Goal: Information Seeking & Learning: Learn about a topic

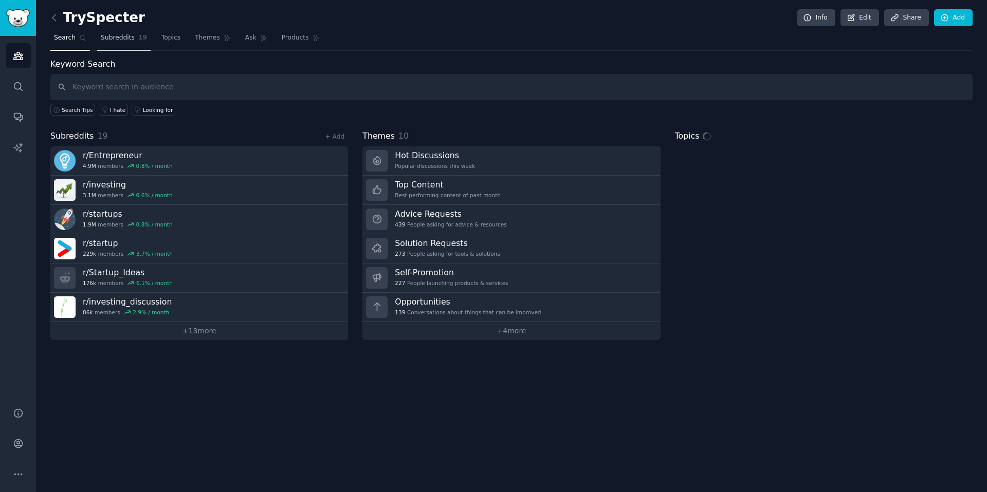
click at [132, 41] on span "Subreddits" at bounding box center [118, 37] width 34 height 9
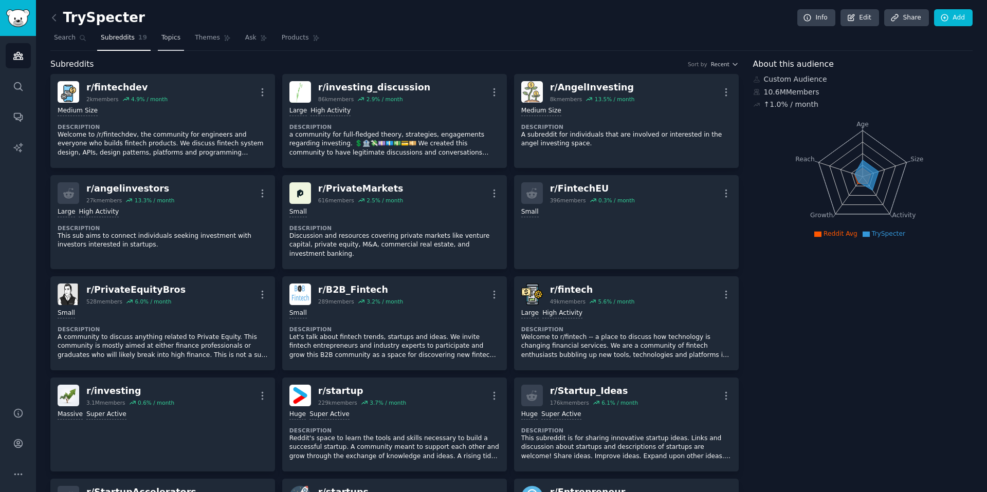
click at [167, 39] on span "Topics" at bounding box center [170, 37] width 19 height 9
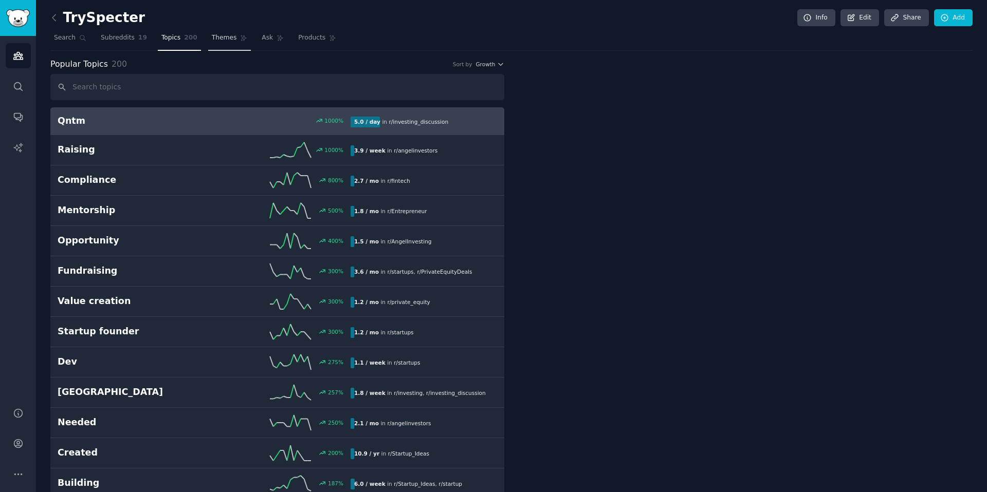
click at [212, 36] on span "Themes" at bounding box center [224, 37] width 25 height 9
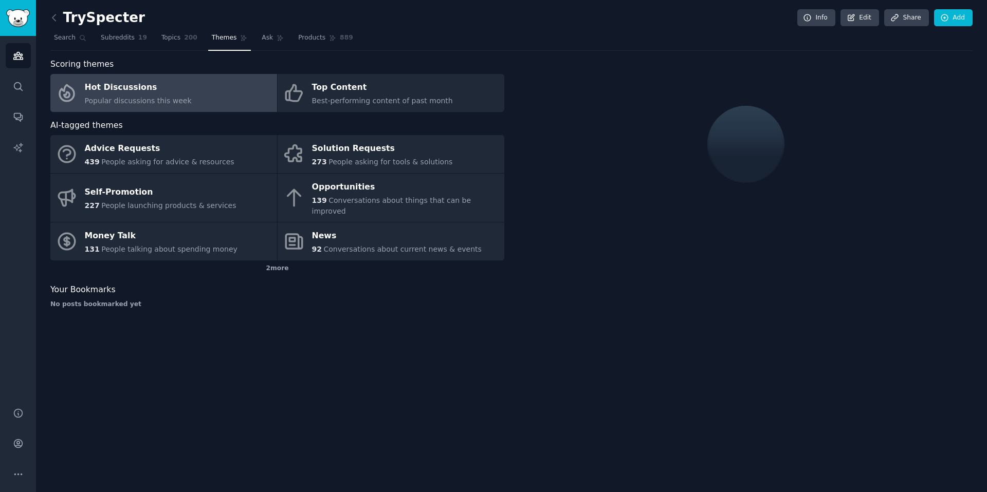
click at [160, 88] on div "Hot Discussions" at bounding box center [138, 88] width 107 height 16
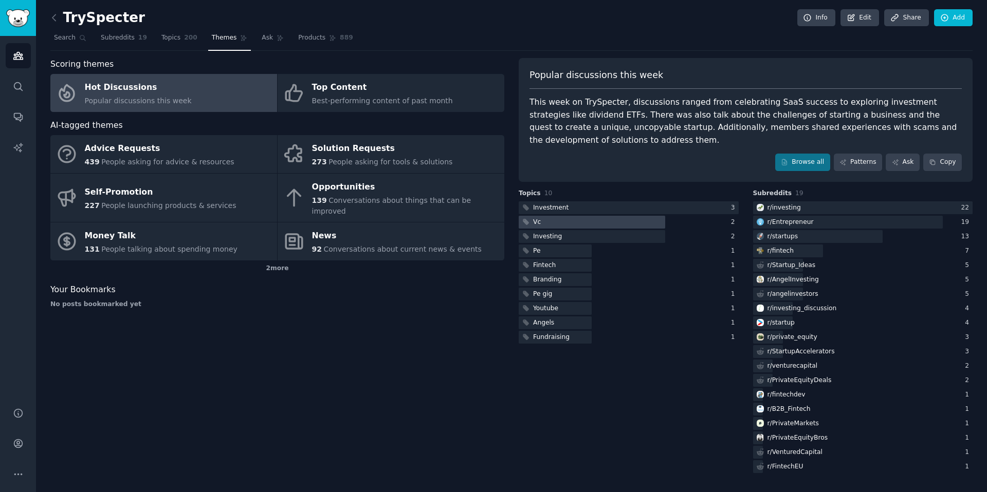
click at [558, 219] on div at bounding box center [592, 222] width 146 height 13
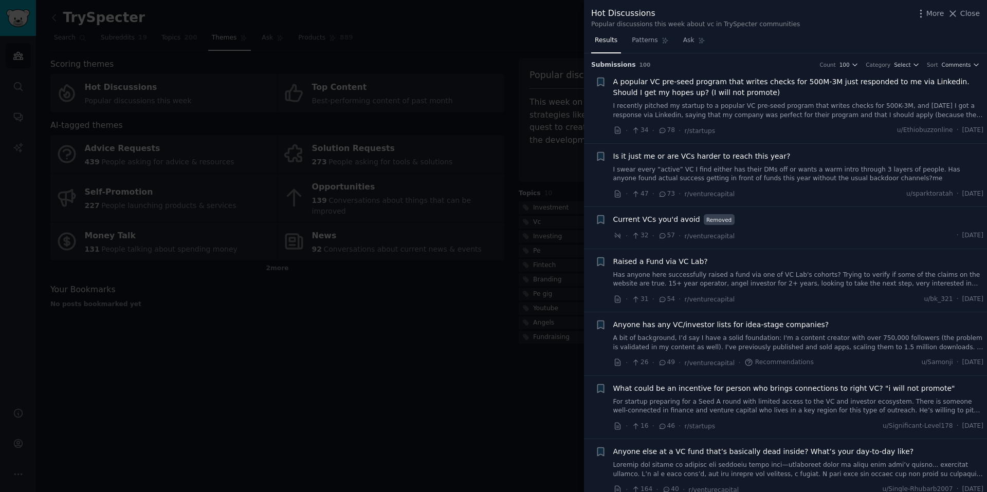
click at [373, 377] on div at bounding box center [493, 246] width 987 height 492
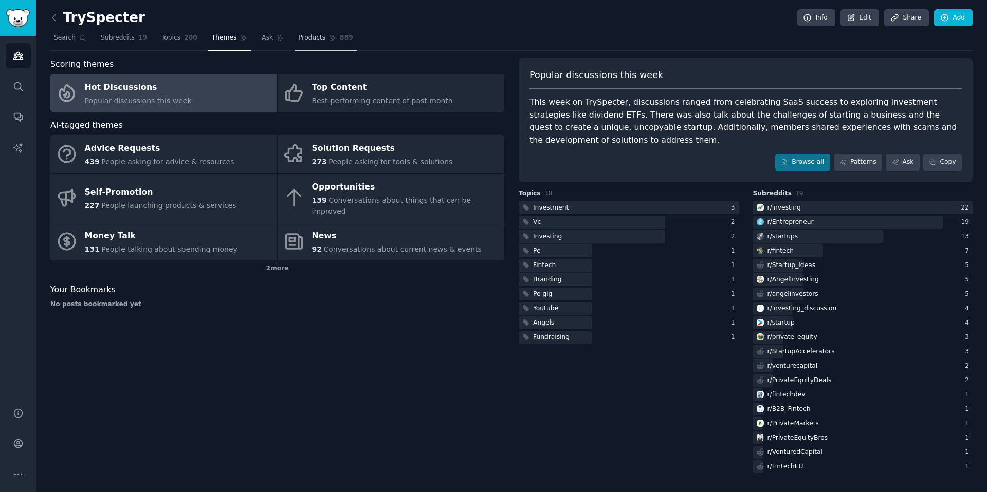
click at [318, 40] on span "Products" at bounding box center [311, 37] width 27 height 9
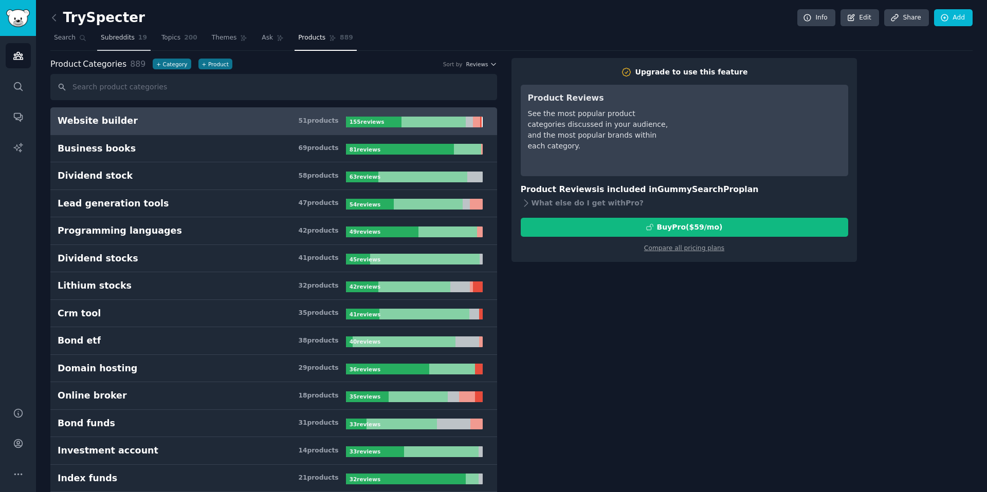
click at [131, 39] on span "Subreddits" at bounding box center [118, 37] width 34 height 9
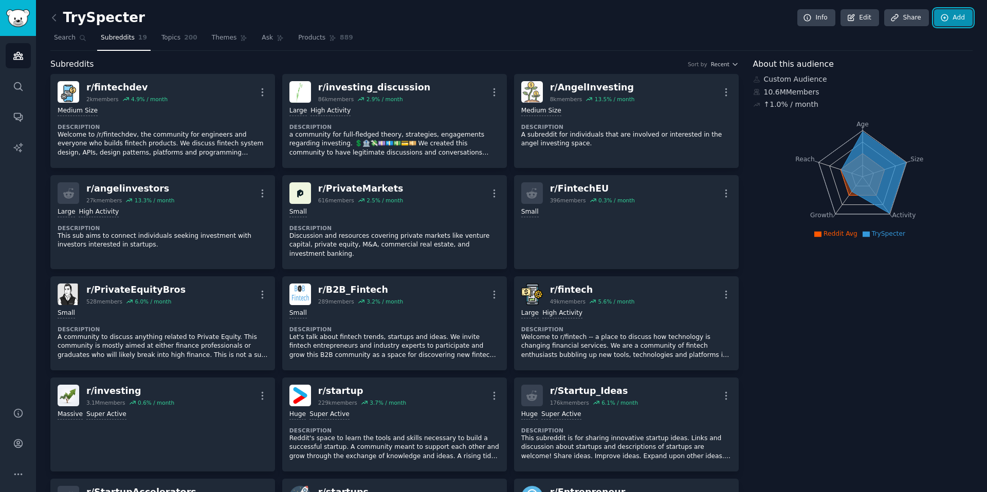
click at [954, 17] on link "Add" at bounding box center [953, 17] width 39 height 17
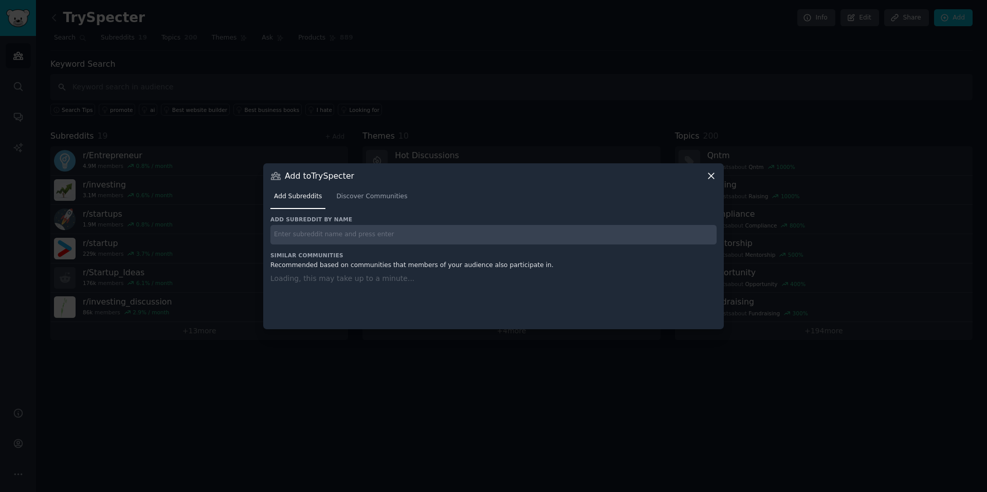
click at [306, 232] on input "text" at bounding box center [493, 235] width 446 height 20
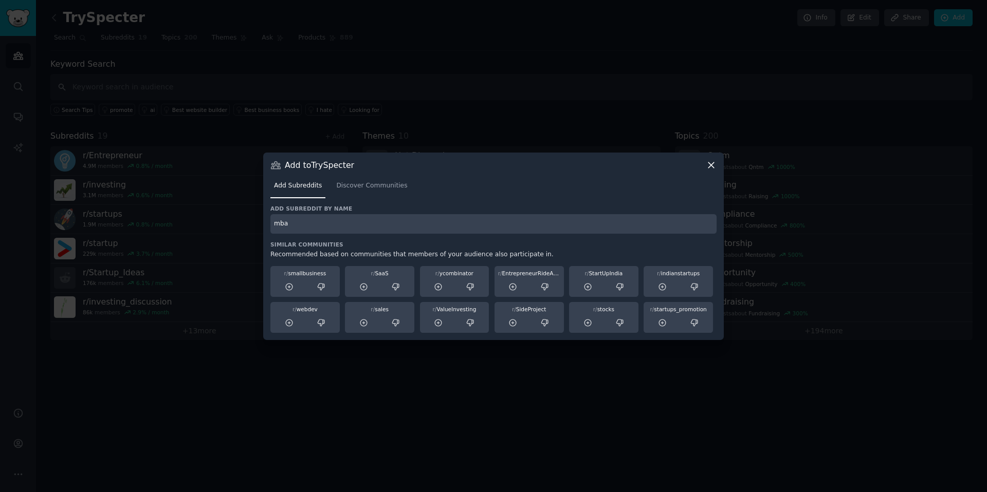
type input "mba"
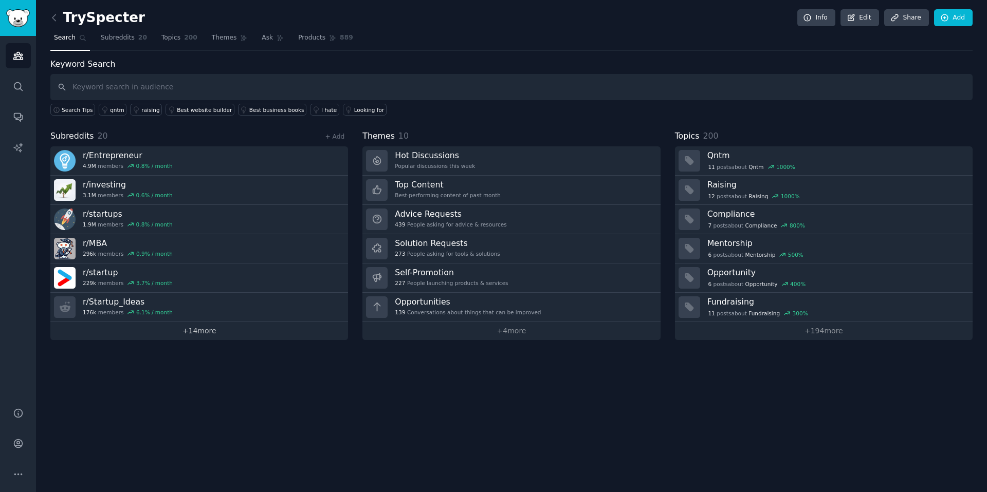
click at [191, 330] on link "+ 14 more" at bounding box center [199, 331] width 298 height 18
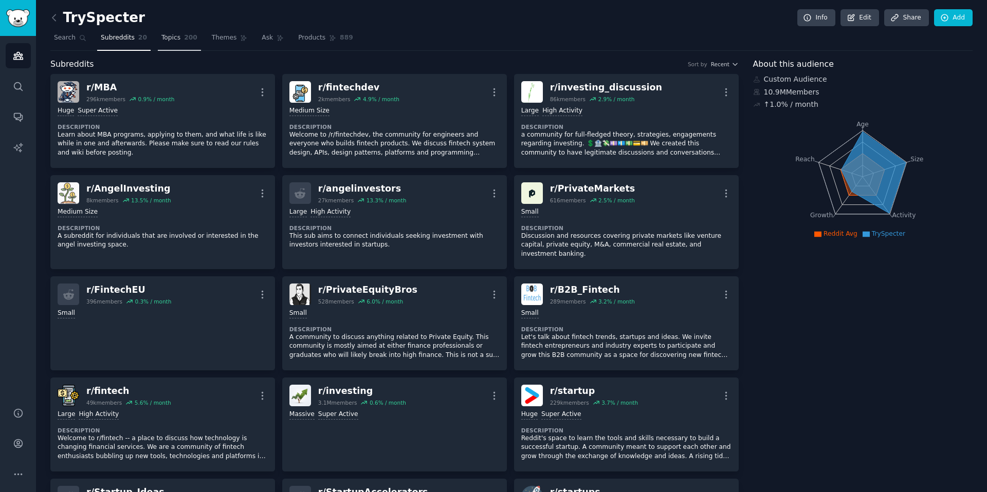
click at [179, 38] on link "Topics 200" at bounding box center [179, 40] width 43 height 21
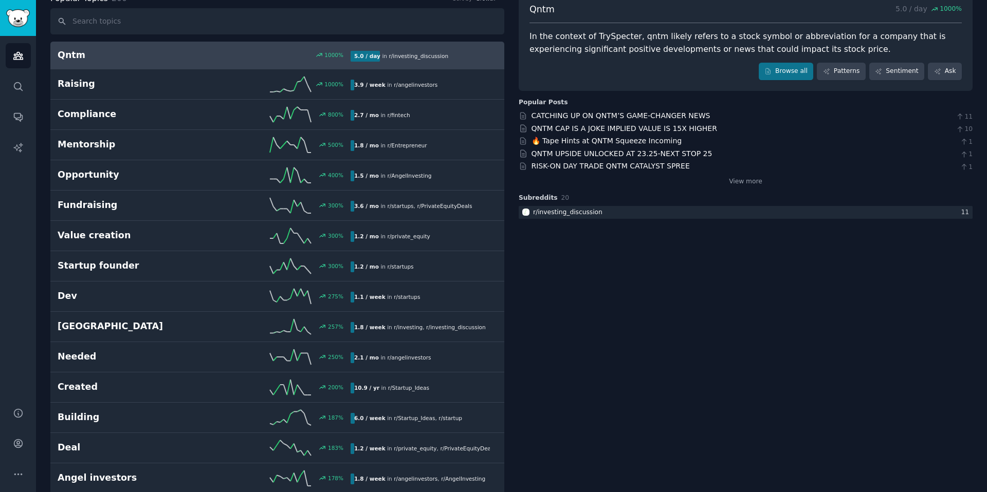
scroll to position [79, 0]
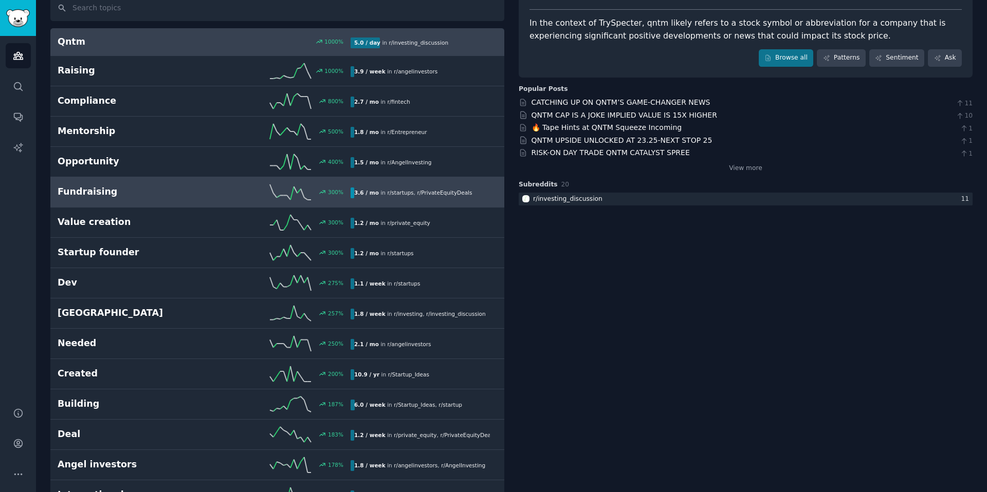
click at [217, 185] on div "300 %" at bounding box center [277, 192] width 146 height 15
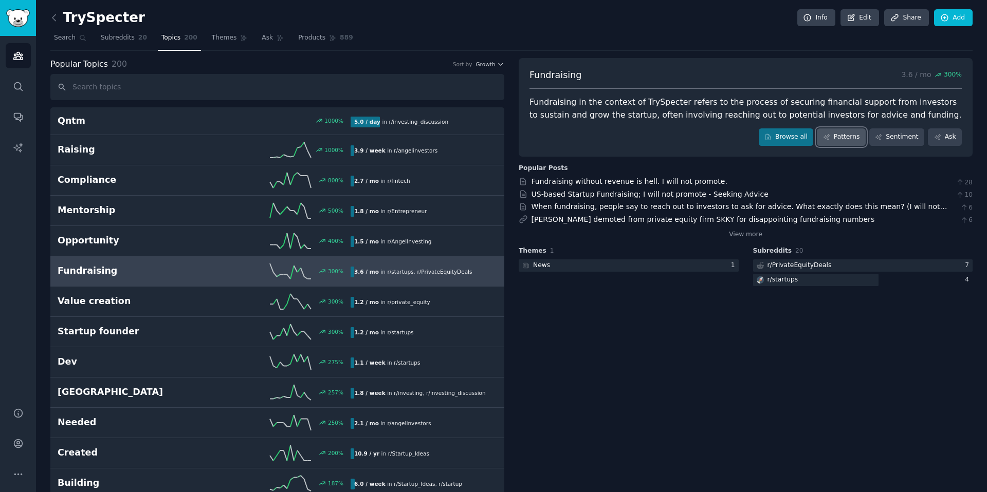
click at [838, 137] on link "Patterns" at bounding box center [841, 136] width 48 height 17
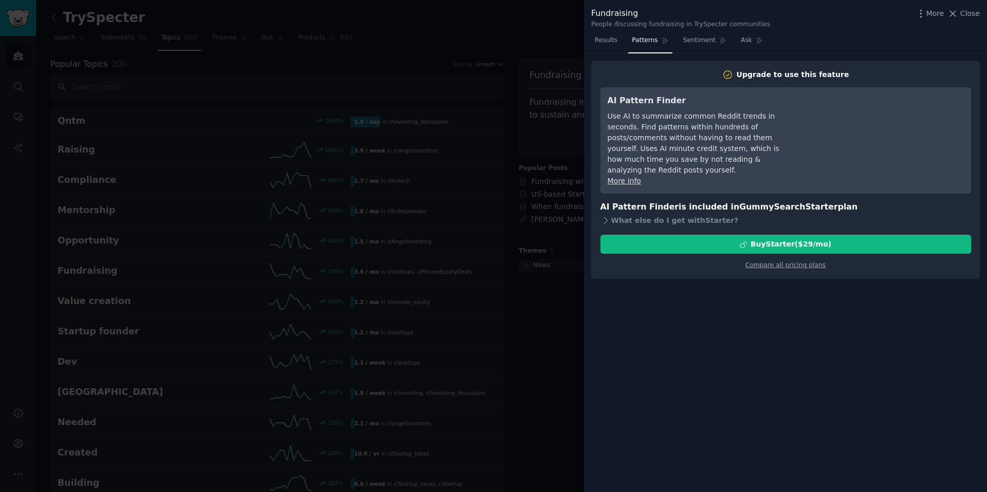
click at [540, 217] on div at bounding box center [493, 246] width 987 height 492
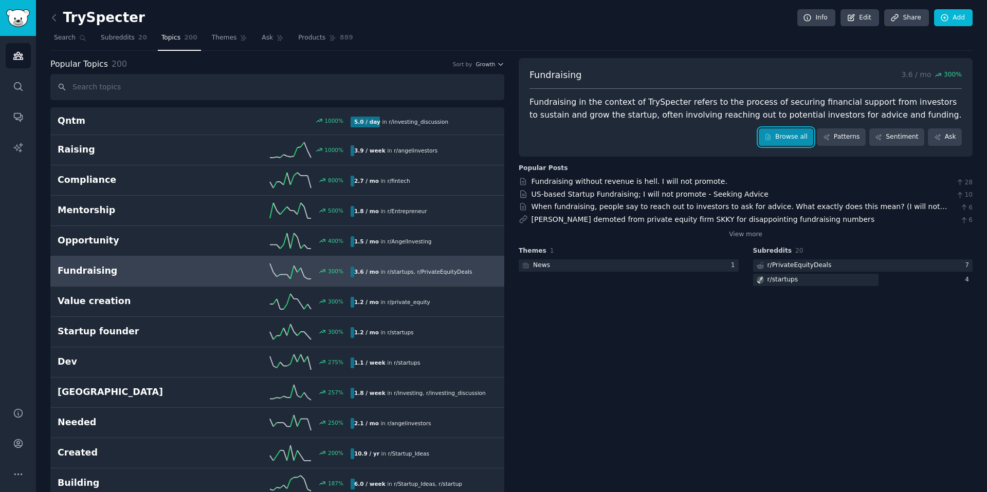
click at [788, 142] on link "Browse all" at bounding box center [786, 136] width 55 height 17
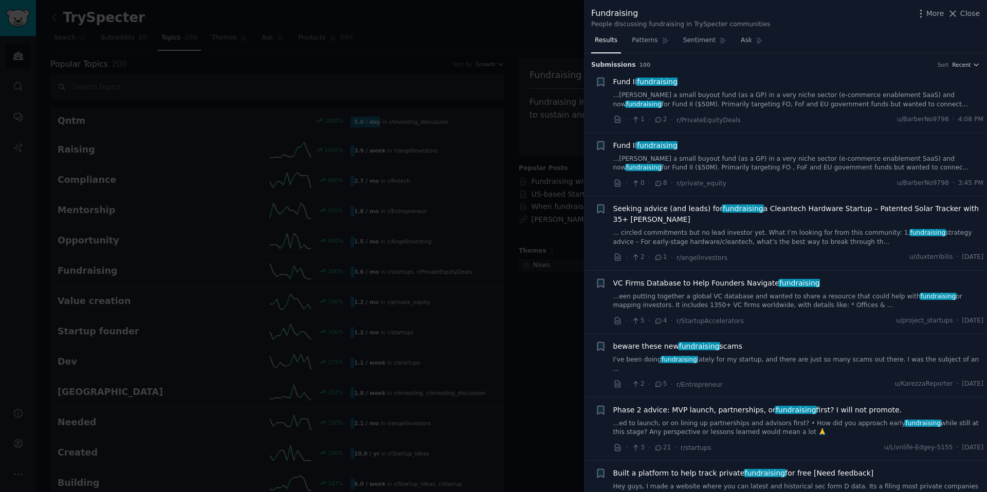
click at [221, 80] on div at bounding box center [493, 246] width 987 height 492
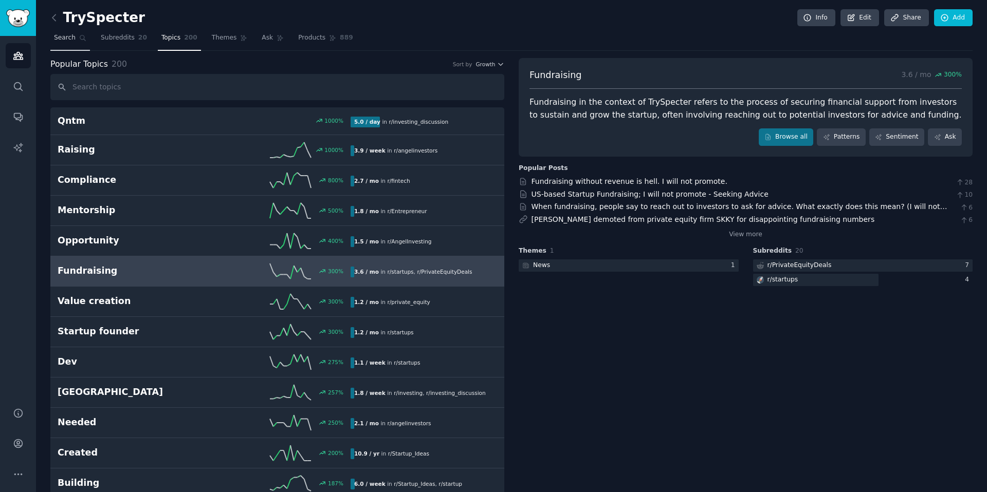
click at [68, 41] on span "Search" at bounding box center [65, 37] width 22 height 9
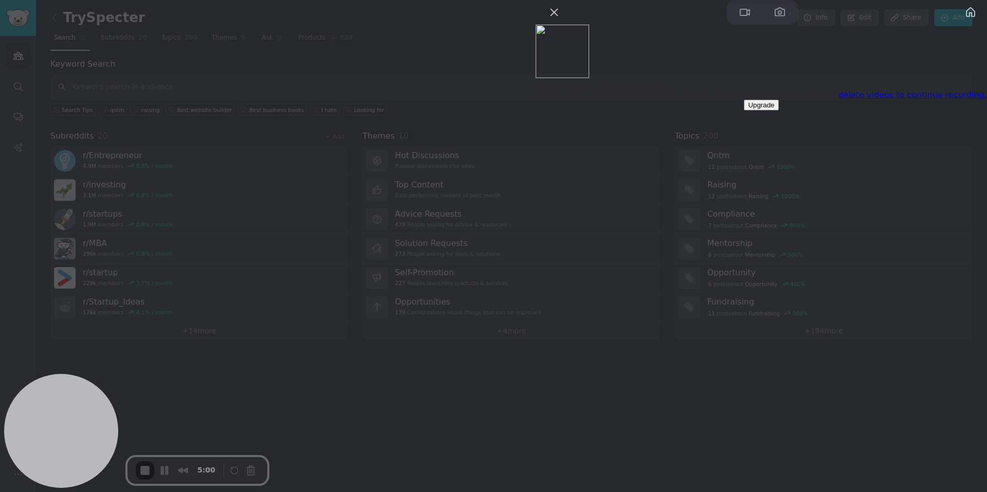
click at [875, 100] on link "delete videos to continue recording." at bounding box center [912, 95] width 149 height 10
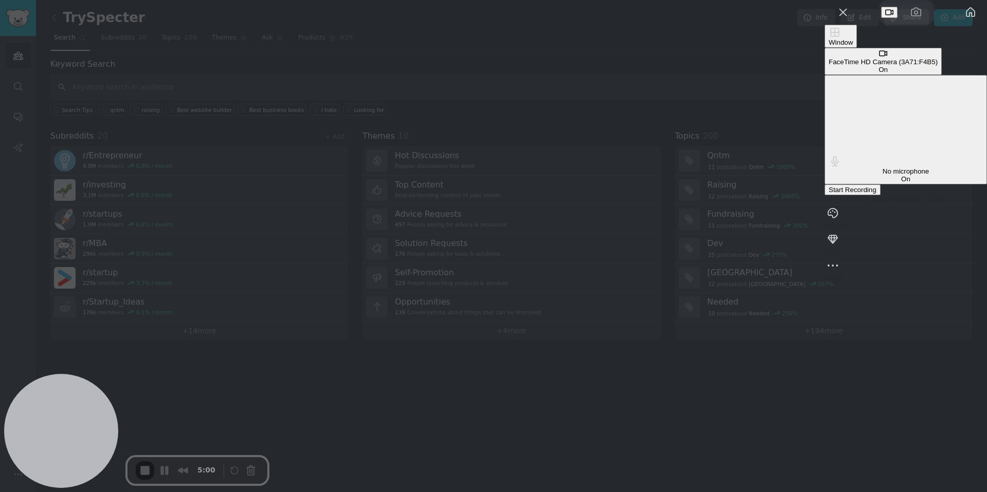
click at [942, 175] on div "On" at bounding box center [905, 179] width 154 height 8
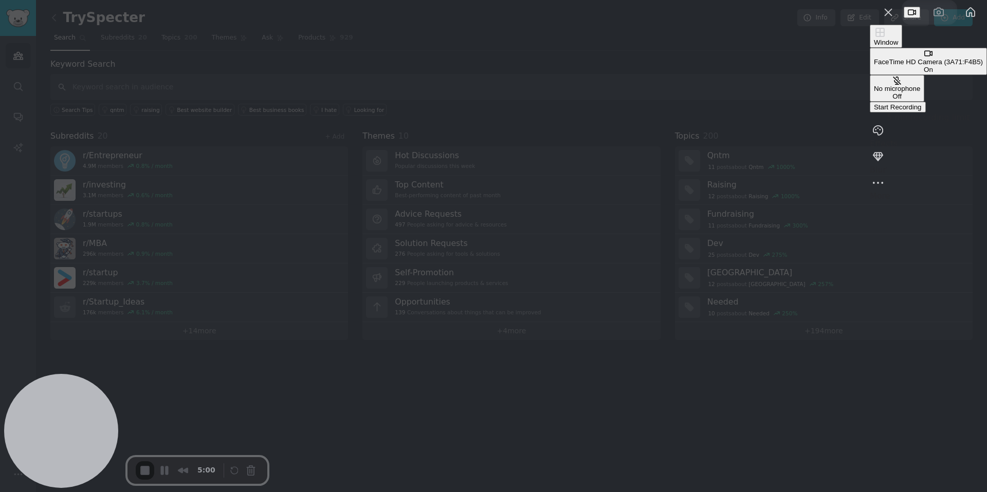
click at [942, 73] on div "On" at bounding box center [928, 70] width 109 height 8
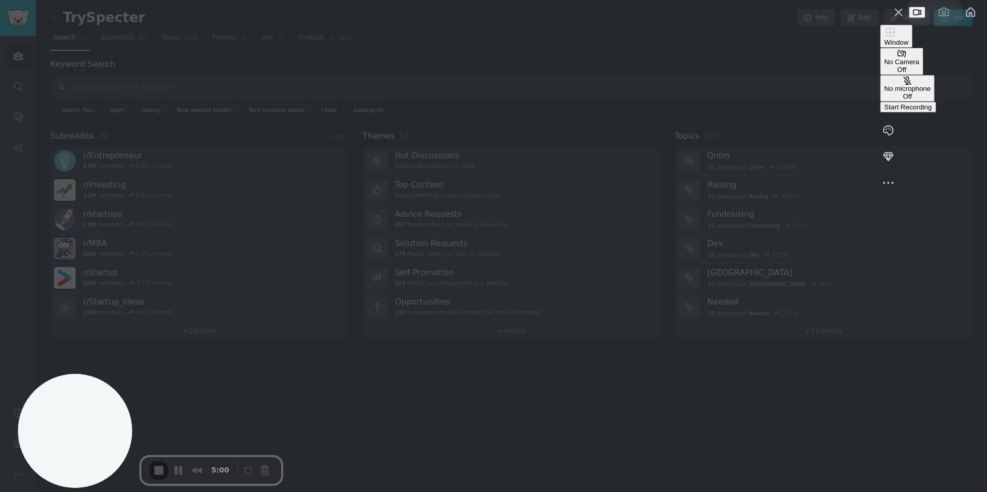
drag, startPoint x: 83, startPoint y: 421, endPoint x: 96, endPoint y: 492, distance: 71.6
click at [96, 492] on div "Window No Camera Off No microphone Off Start Recording 5 min recording limit Ef…" at bounding box center [493, 246] width 987 height 492
click at [884, 111] on span "Start Recording" at bounding box center [908, 107] width 48 height 8
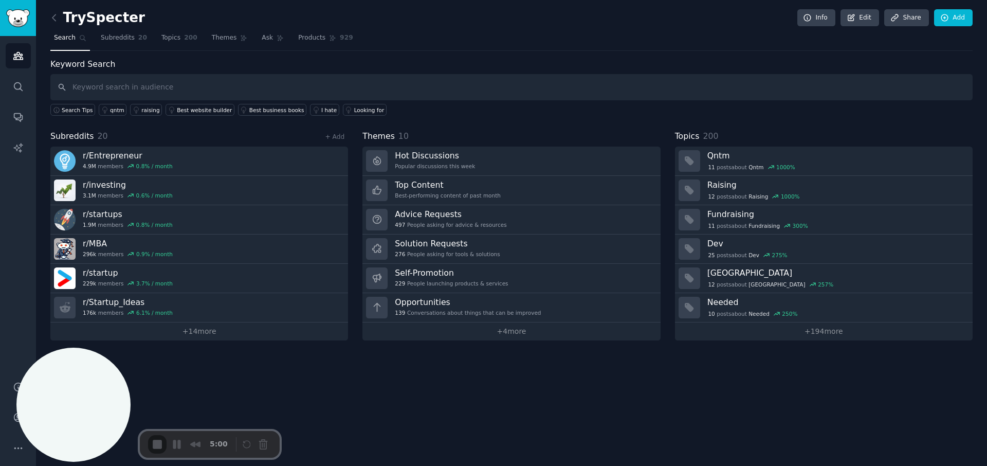
click at [122, 41] on span "Subreddits" at bounding box center [118, 37] width 34 height 9
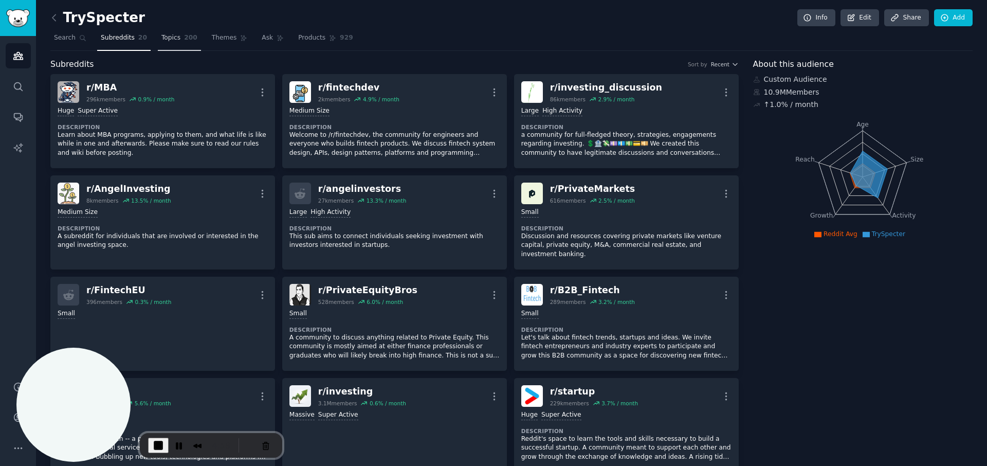
click at [165, 39] on span "Topics" at bounding box center [170, 37] width 19 height 9
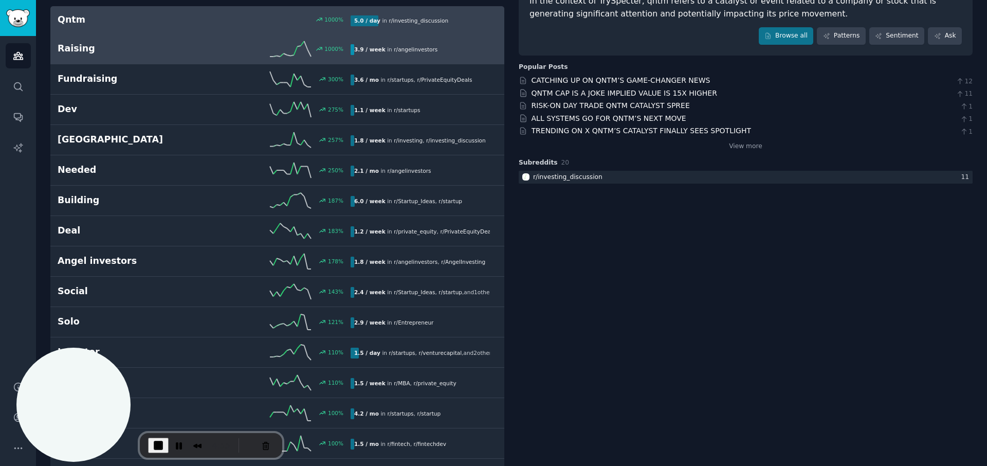
scroll to position [104, 0]
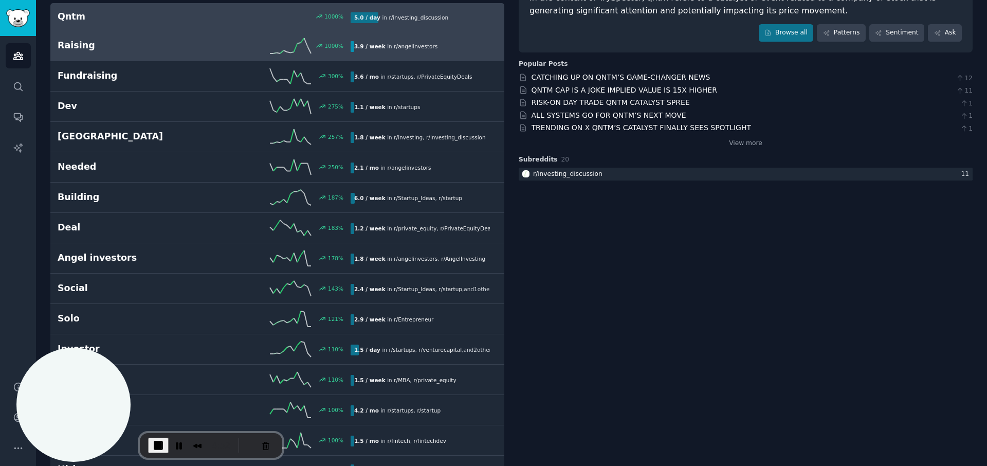
click at [154, 52] on div "Raising 1000 % 3.9 / week in r/ angelinvestors 1000% increase in mentions recen…" at bounding box center [277, 45] width 439 height 15
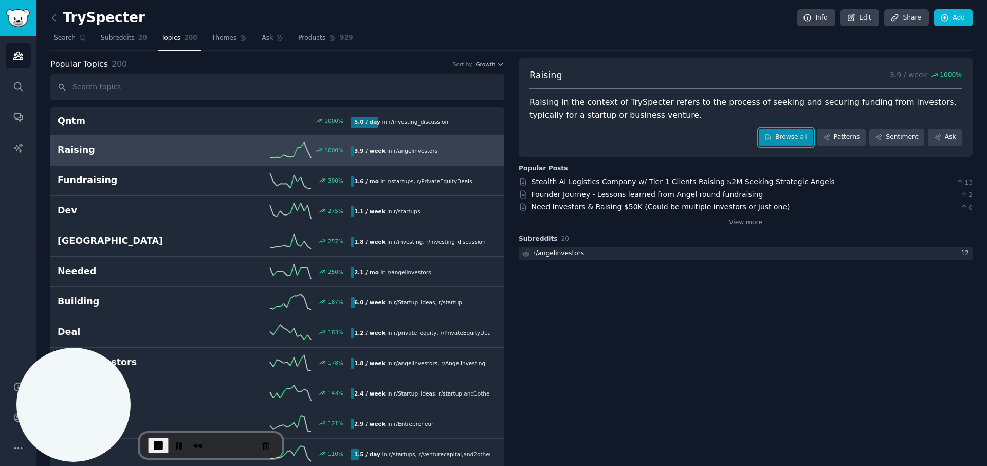
click at [777, 141] on link "Browse all" at bounding box center [786, 136] width 55 height 17
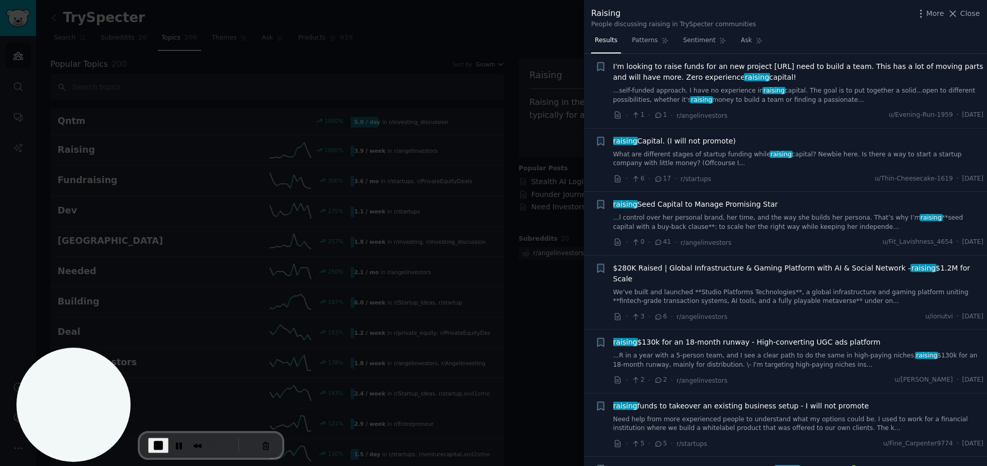
scroll to position [578, 0]
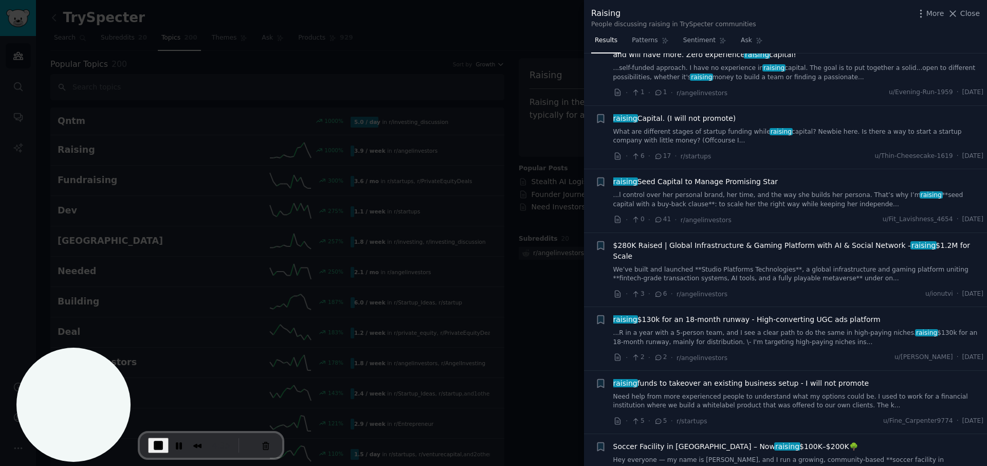
click at [504, 28] on div at bounding box center [493, 233] width 987 height 466
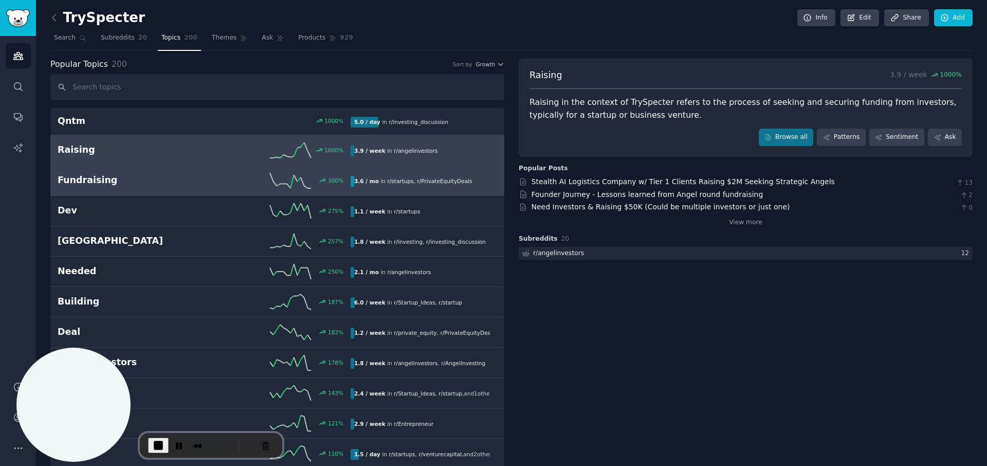
click at [129, 181] on h2 "Fundraising" at bounding box center [131, 180] width 146 height 13
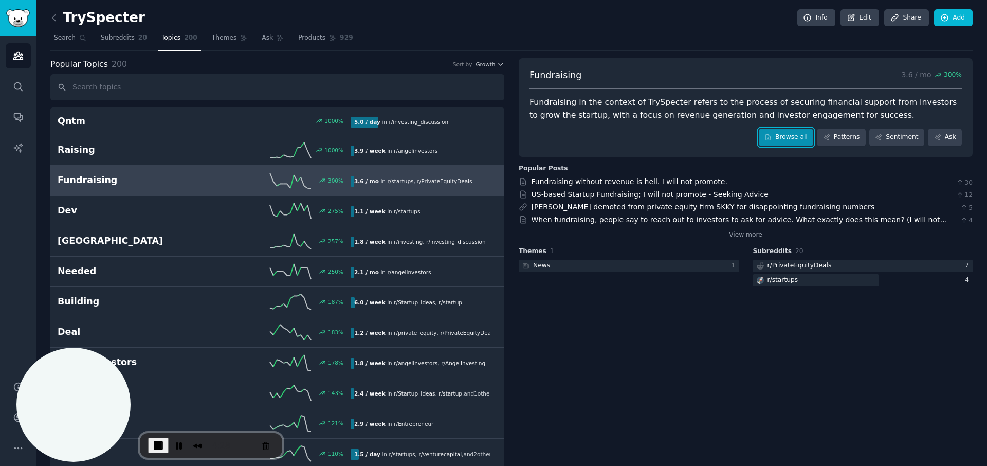
click at [774, 141] on link "Browse all" at bounding box center [786, 136] width 55 height 17
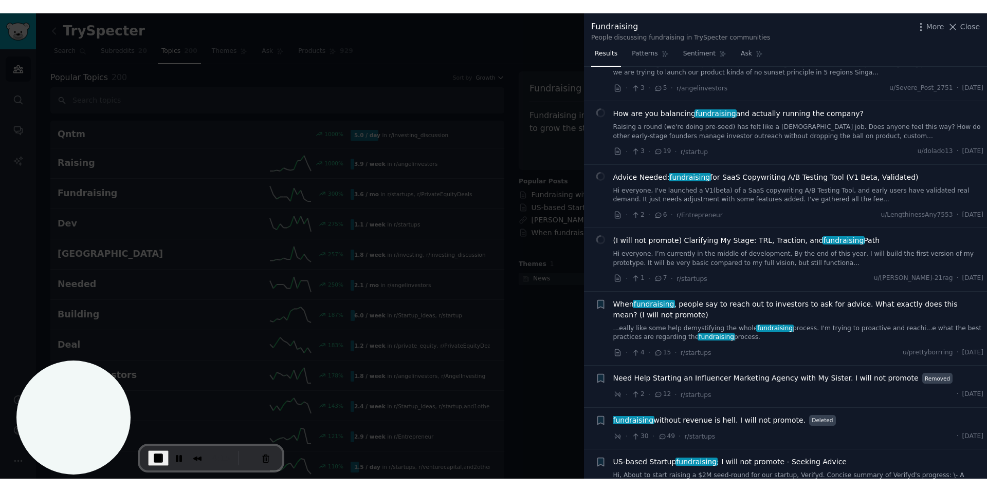
scroll to position [628, 0]
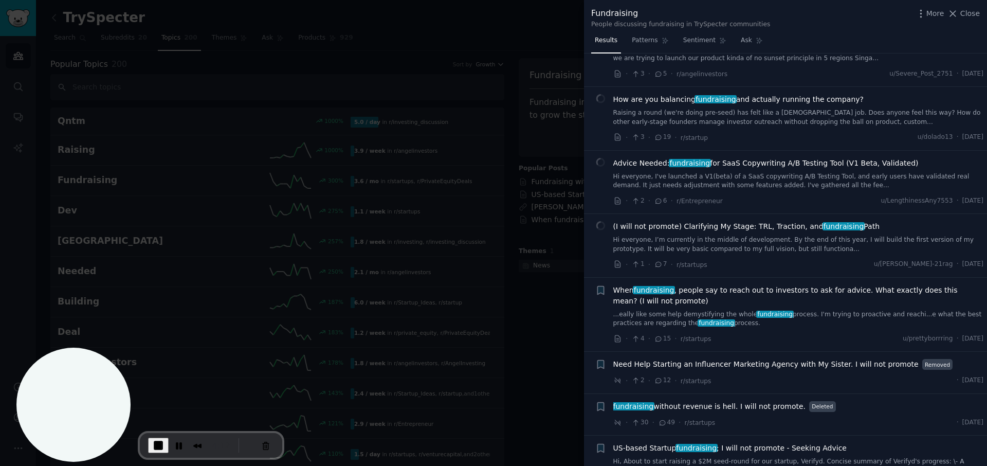
click at [525, 37] on div at bounding box center [493, 233] width 987 height 466
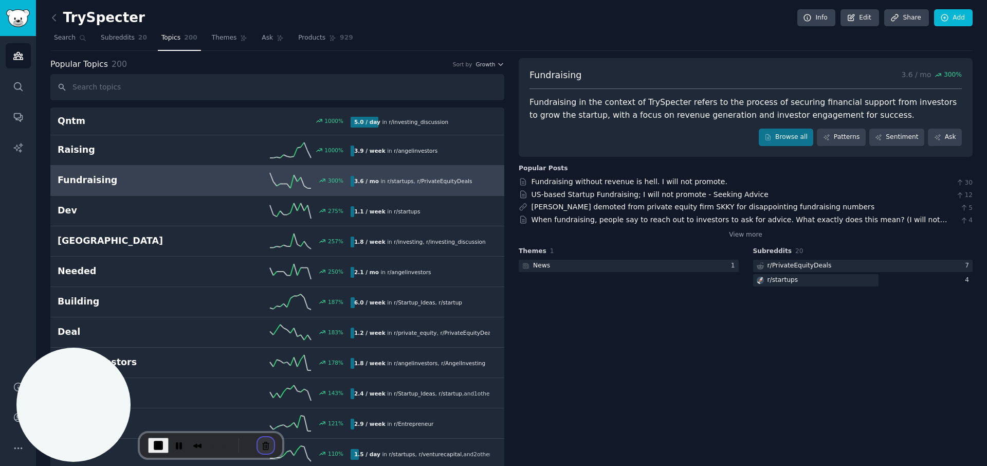
click at [263, 445] on button "Cancel Recording" at bounding box center [265, 445] width 16 height 16
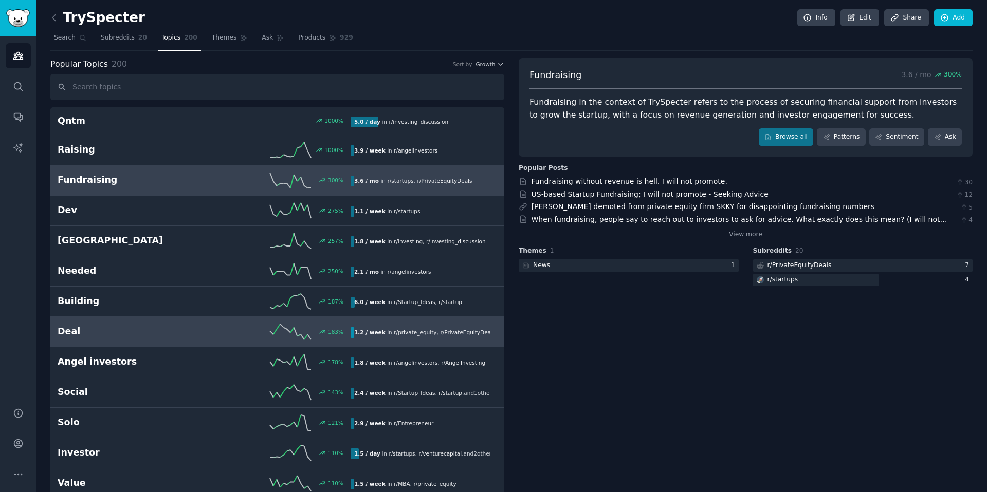
click at [171, 333] on h2 "Deal" at bounding box center [131, 331] width 146 height 13
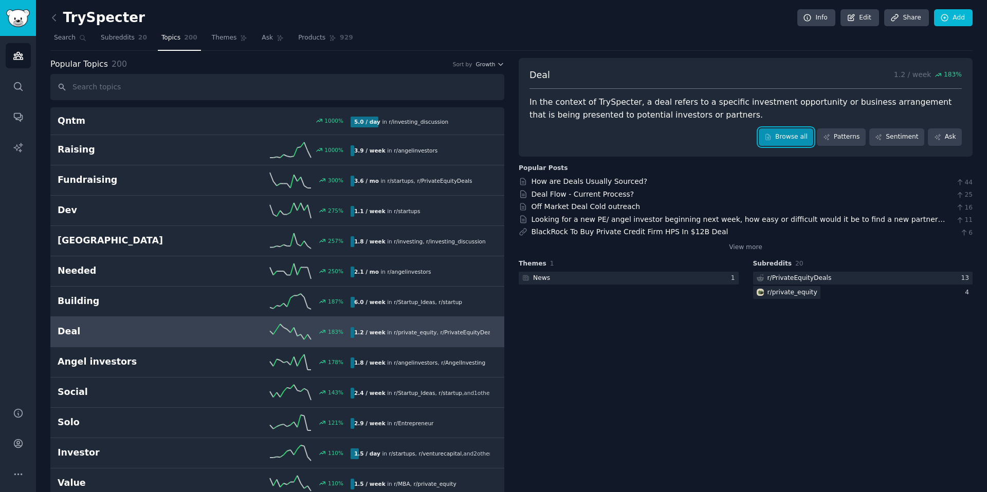
click at [787, 135] on link "Browse all" at bounding box center [786, 136] width 55 height 17
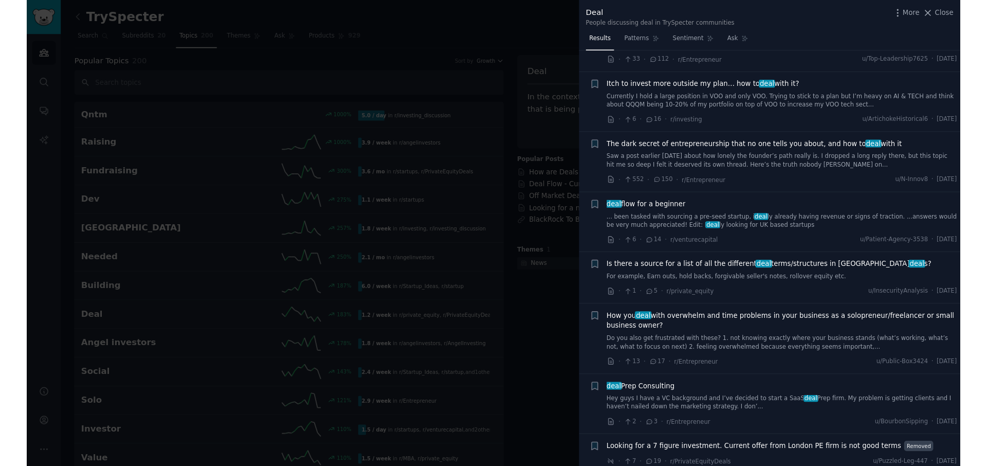
scroll to position [306, 0]
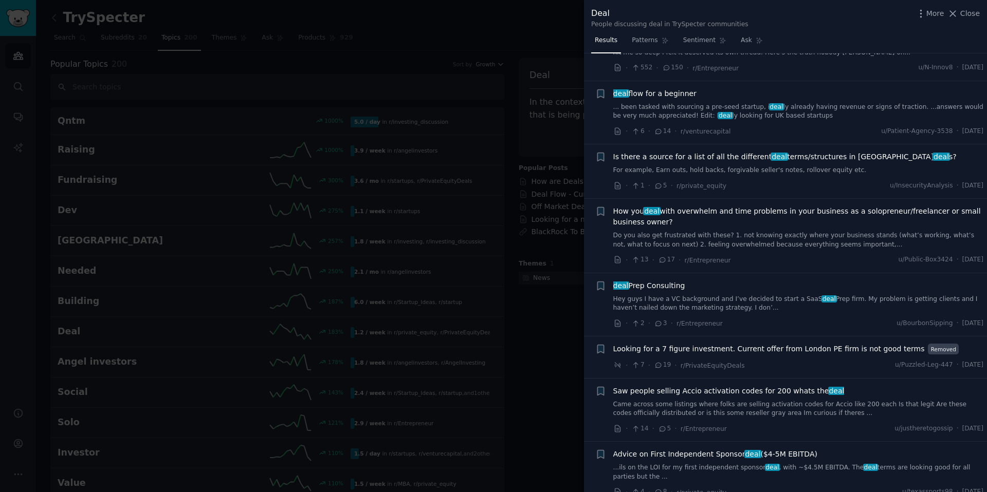
click at [441, 15] on div at bounding box center [493, 246] width 987 height 492
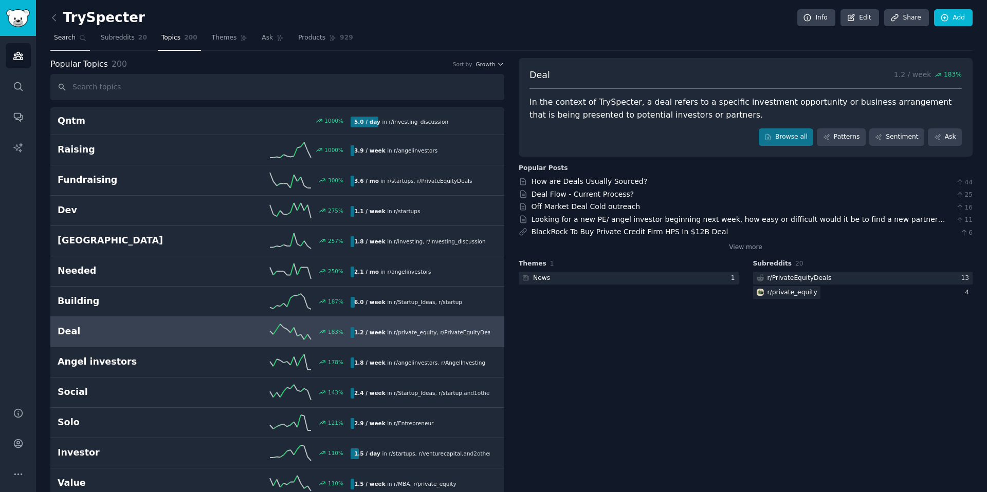
click at [73, 39] on span "Search" at bounding box center [65, 37] width 22 height 9
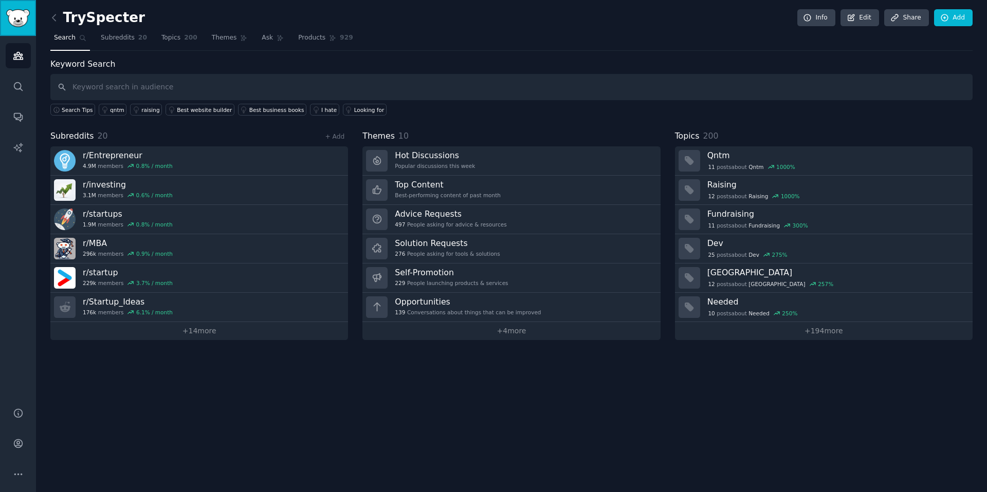
click at [22, 22] on img "Sidebar" at bounding box center [18, 18] width 24 height 18
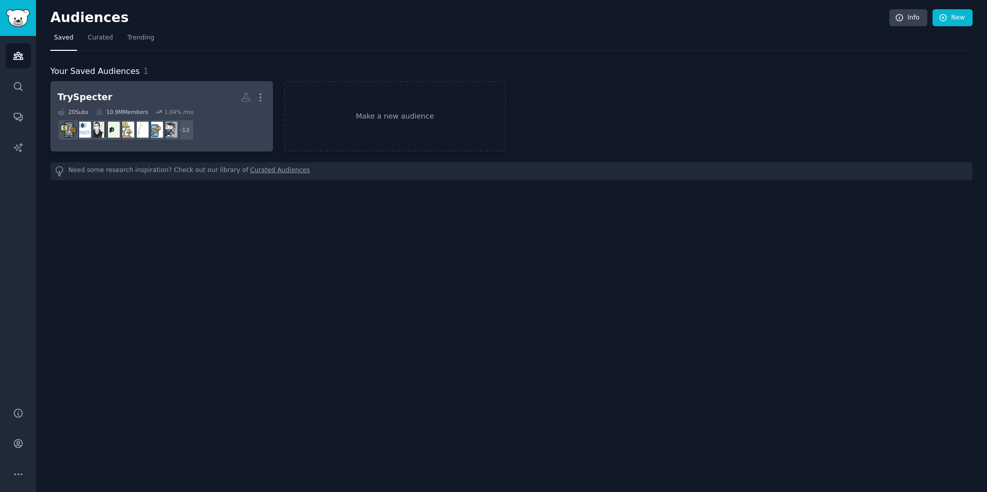
click at [147, 98] on h2 "TrySpecter Custom Audience More" at bounding box center [162, 97] width 208 height 18
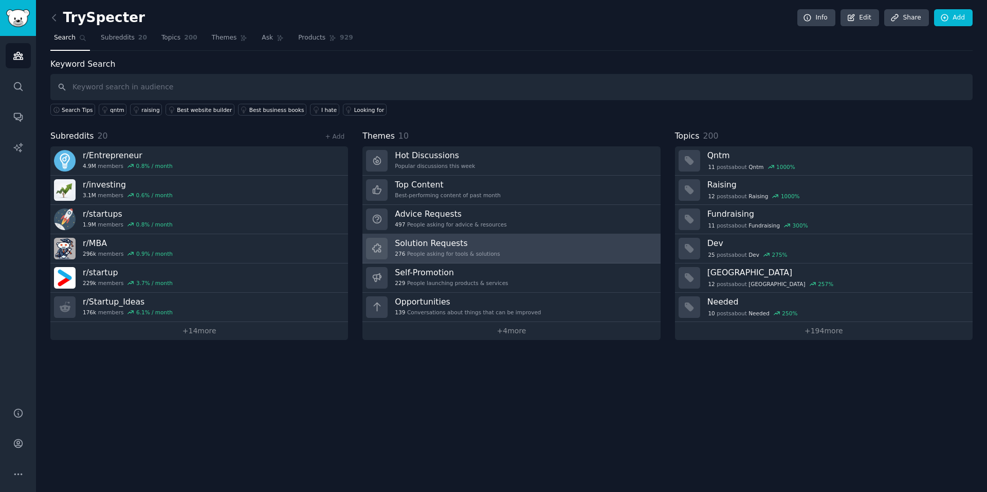
click at [431, 240] on h3 "Solution Requests" at bounding box center [447, 243] width 105 height 11
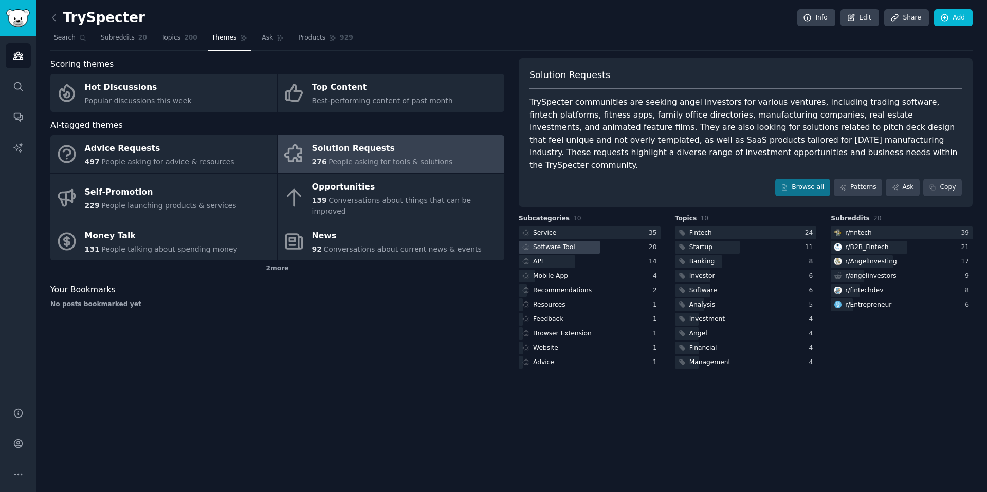
click at [541, 243] on div "Software Tool" at bounding box center [554, 247] width 42 height 9
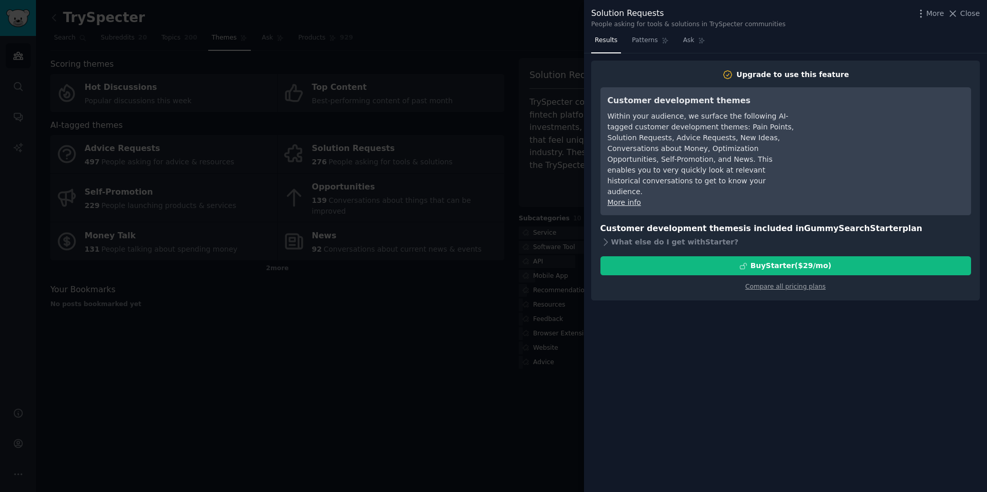
click at [500, 46] on div at bounding box center [493, 246] width 987 height 492
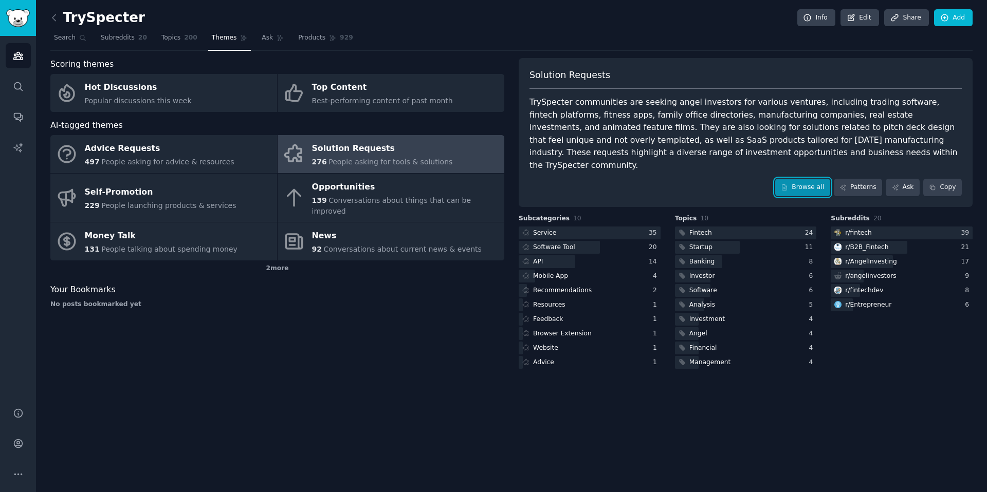
click at [792, 179] on link "Browse all" at bounding box center [802, 187] width 55 height 17
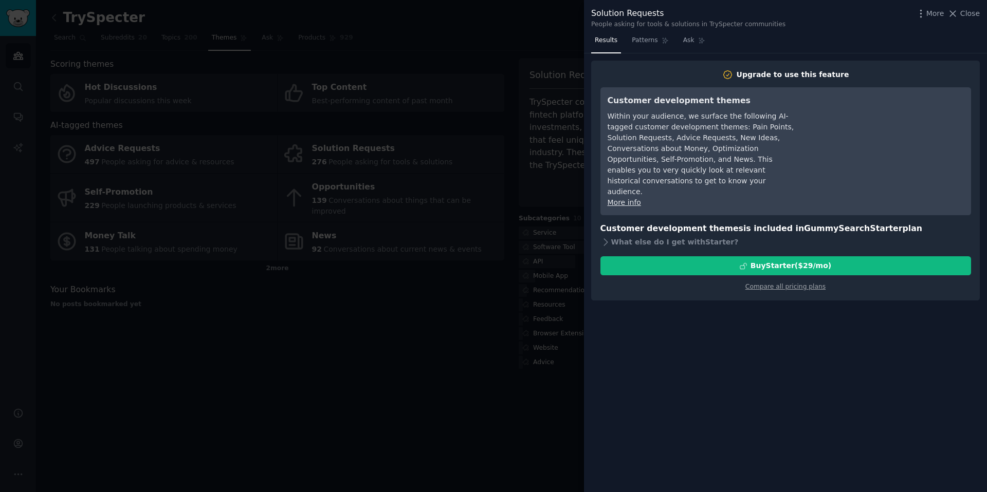
click at [453, 336] on div at bounding box center [493, 246] width 987 height 492
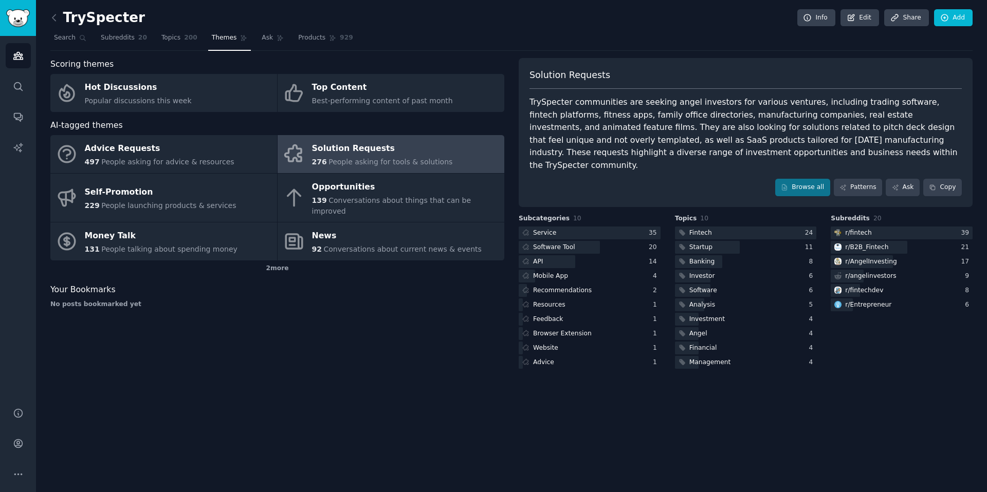
click at [358, 153] on div "Solution Requests" at bounding box center [382, 149] width 141 height 16
click at [317, 157] on div "276 People asking for tools & solutions" at bounding box center [382, 162] width 141 height 11
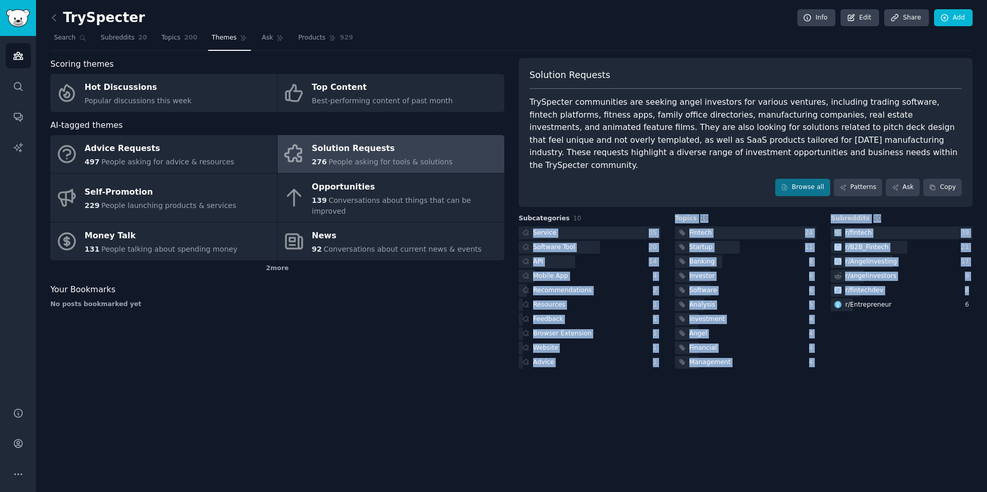
drag, startPoint x: 885, startPoint y: 329, endPoint x: 579, endPoint y: 208, distance: 329.2
click at [579, 214] on div "Subcategories 10 Service 35 Software Tool 20 API 14 Mobile App 4 Recommendation…" at bounding box center [746, 292] width 454 height 157
click at [892, 336] on div "Subreddits 20 r/ fintech 39 r/ B2B_Fintech 21 r/ AngelInvesting 17 r/ angelinve…" at bounding box center [902, 292] width 142 height 157
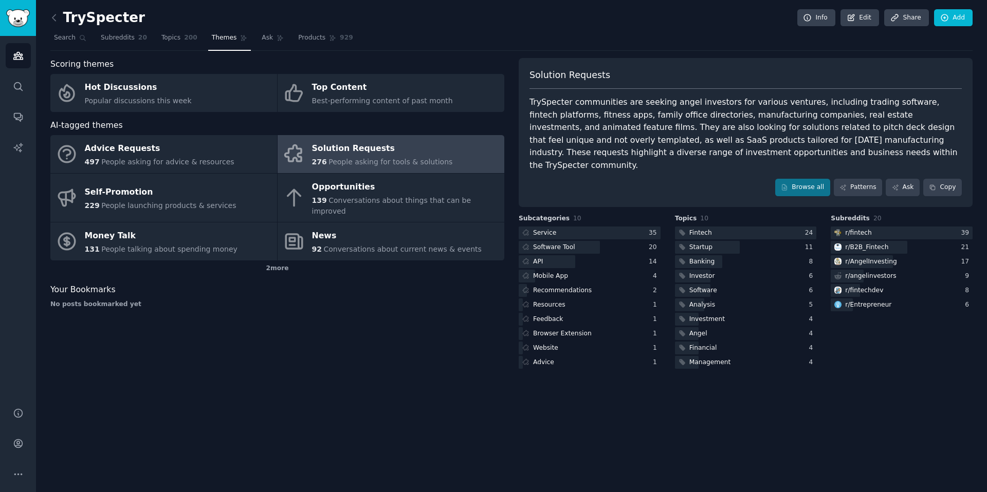
click at [319, 158] on span "276" at bounding box center [319, 162] width 15 height 8
drag, startPoint x: 316, startPoint y: 157, endPoint x: 103, endPoint y: 45, distance: 240.5
click at [319, 158] on span "276" at bounding box center [319, 162] width 15 height 8
click at [72, 42] on span "Search" at bounding box center [65, 37] width 22 height 9
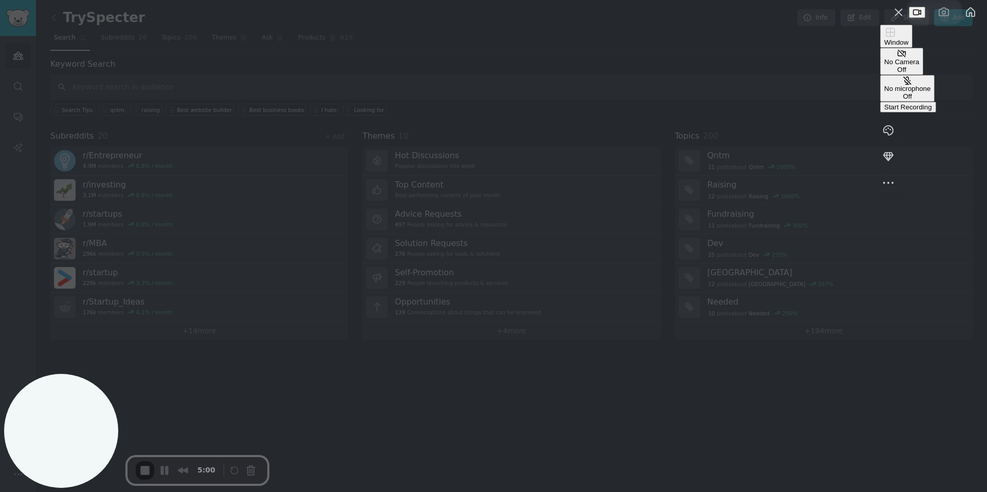
click at [886, 111] on span "Start Recording" at bounding box center [908, 107] width 48 height 8
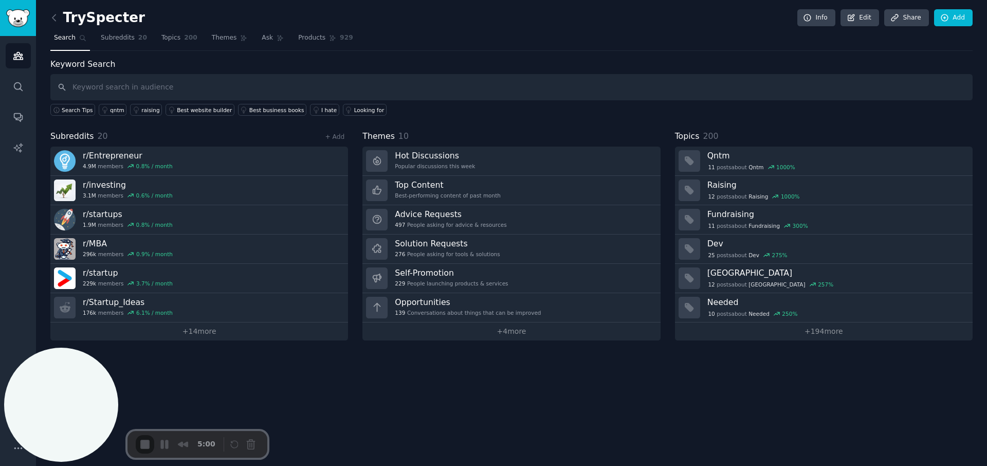
click at [207, 335] on link "+ 14 more" at bounding box center [199, 331] width 298 height 18
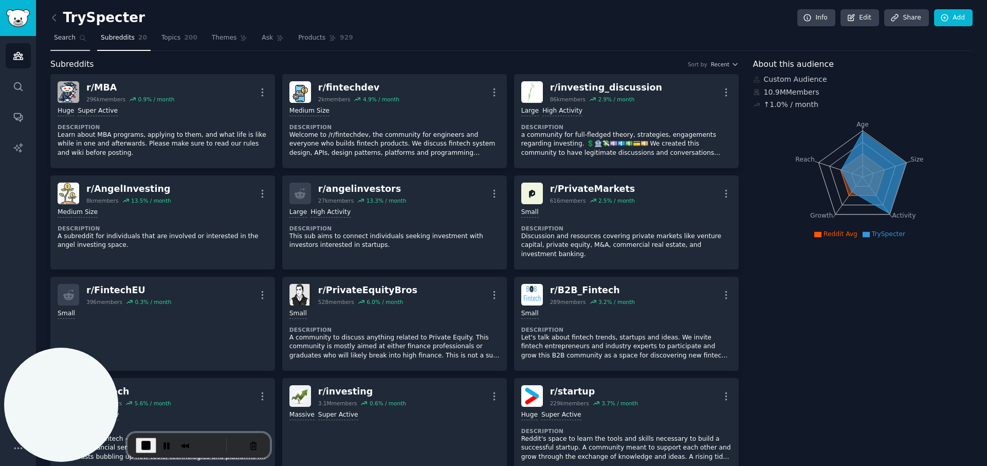
click at [70, 36] on span "Search" at bounding box center [65, 37] width 22 height 9
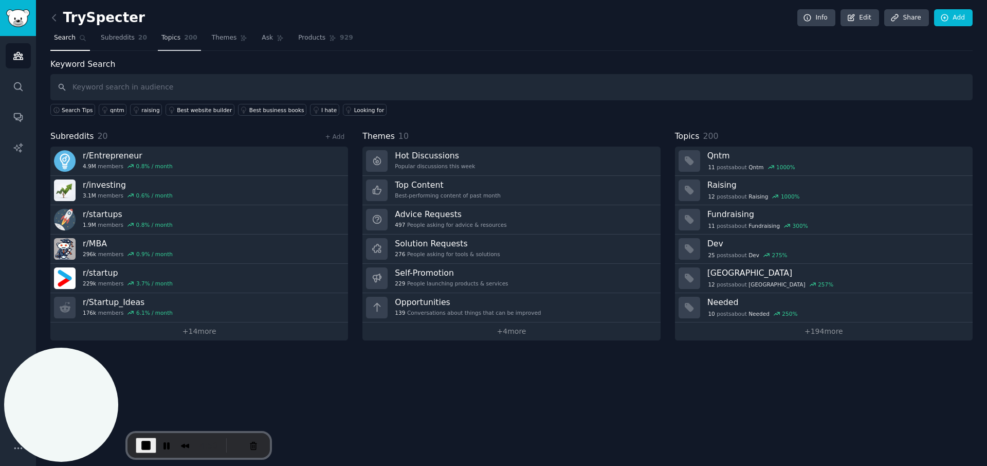
click at [168, 46] on link "Topics 200" at bounding box center [179, 40] width 43 height 21
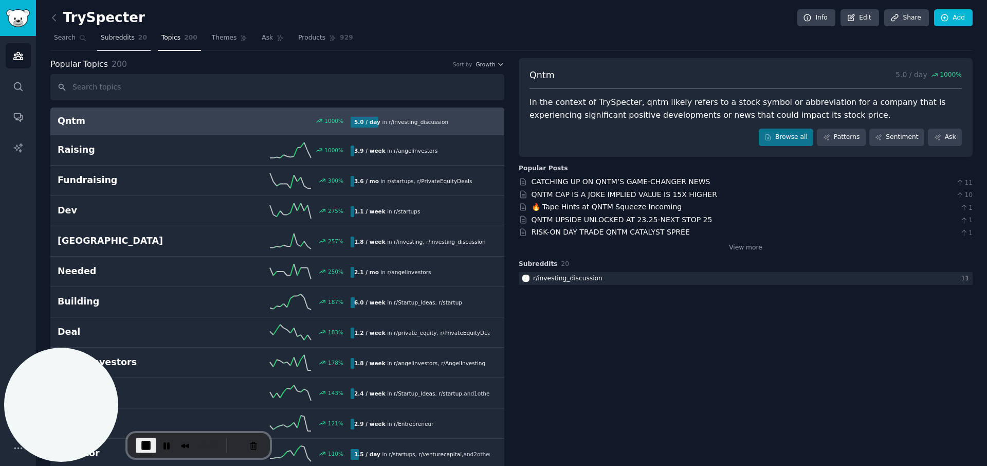
click at [114, 42] on span "Subreddits" at bounding box center [118, 37] width 34 height 9
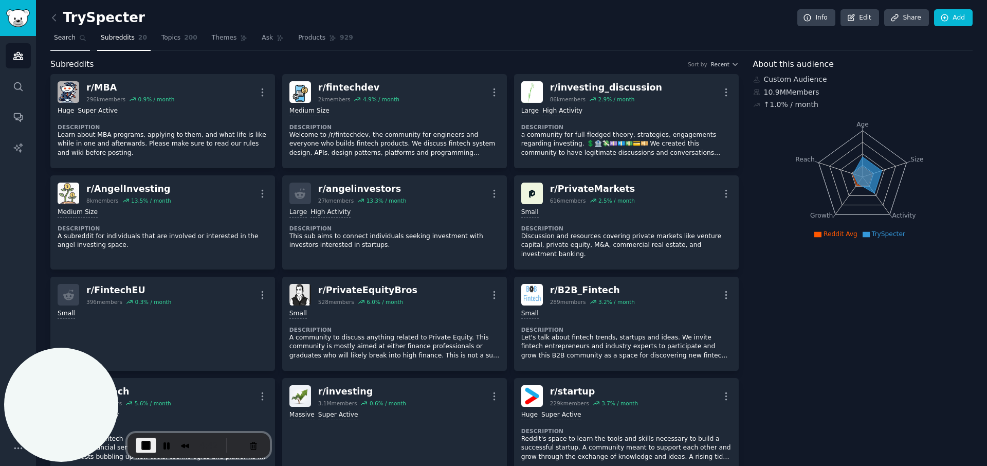
click at [79, 42] on link "Search" at bounding box center [70, 40] width 40 height 21
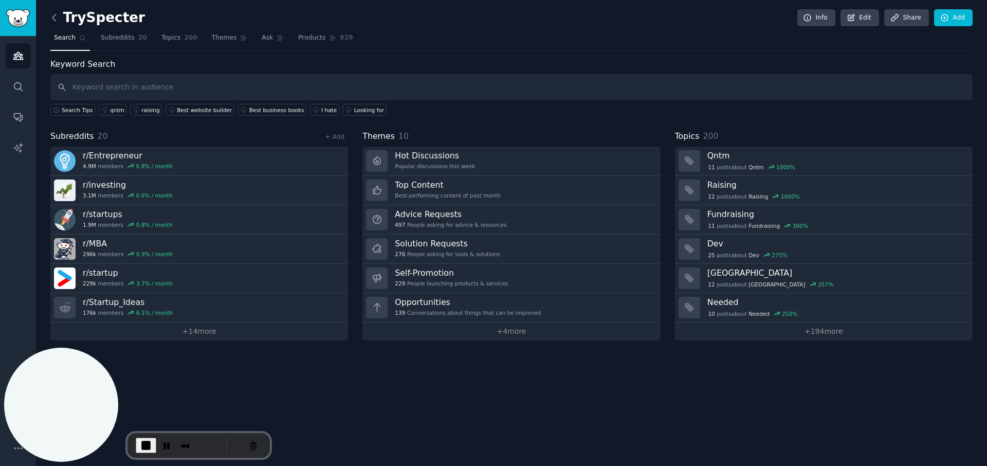
click at [53, 19] on icon at bounding box center [54, 17] width 11 height 11
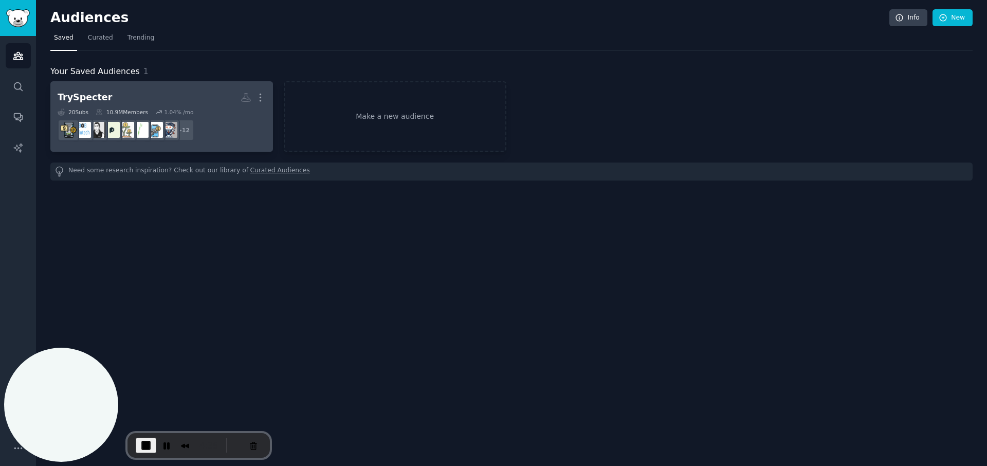
click at [235, 129] on dd "+ 12" at bounding box center [162, 130] width 208 height 29
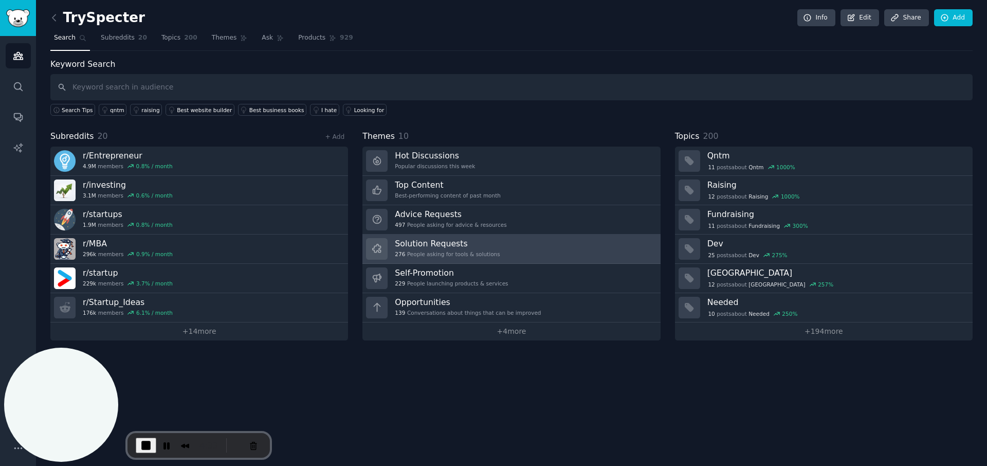
click at [420, 250] on div "276 People asking for tools & solutions" at bounding box center [447, 253] width 105 height 7
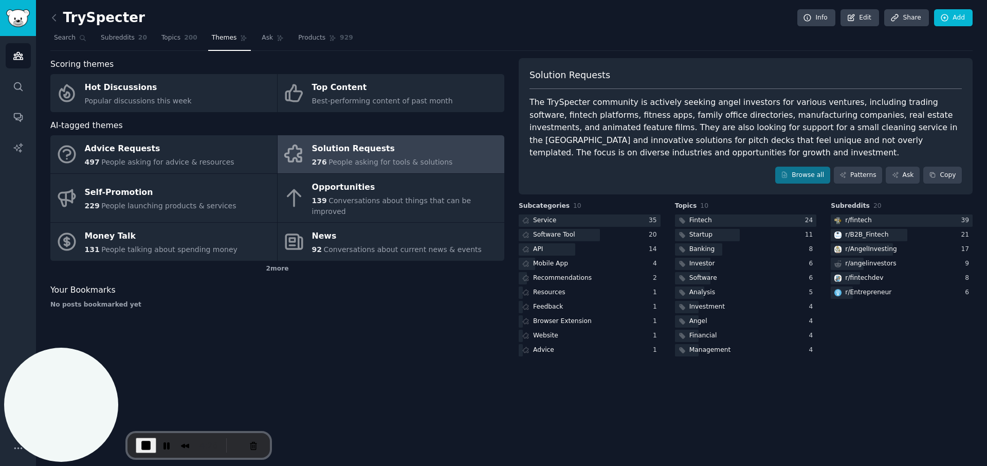
click at [146, 446] on span "End Recording" at bounding box center [146, 445] width 12 height 12
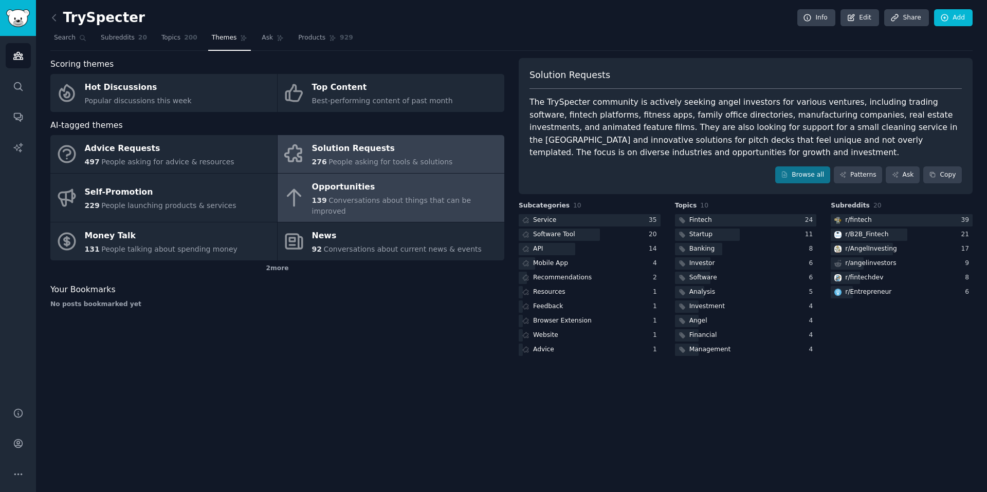
click at [343, 183] on div "Opportunities" at bounding box center [405, 187] width 187 height 16
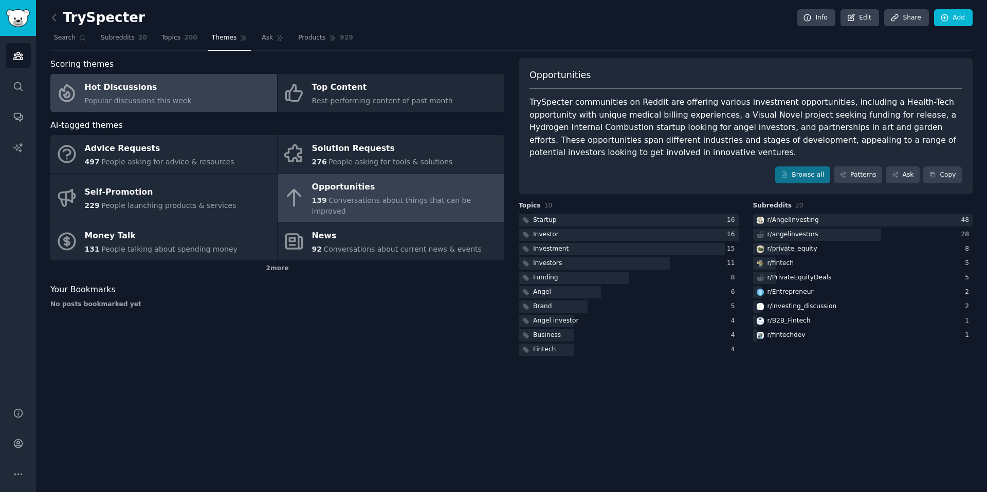
click at [142, 89] on div "Hot Discussions" at bounding box center [138, 88] width 107 height 16
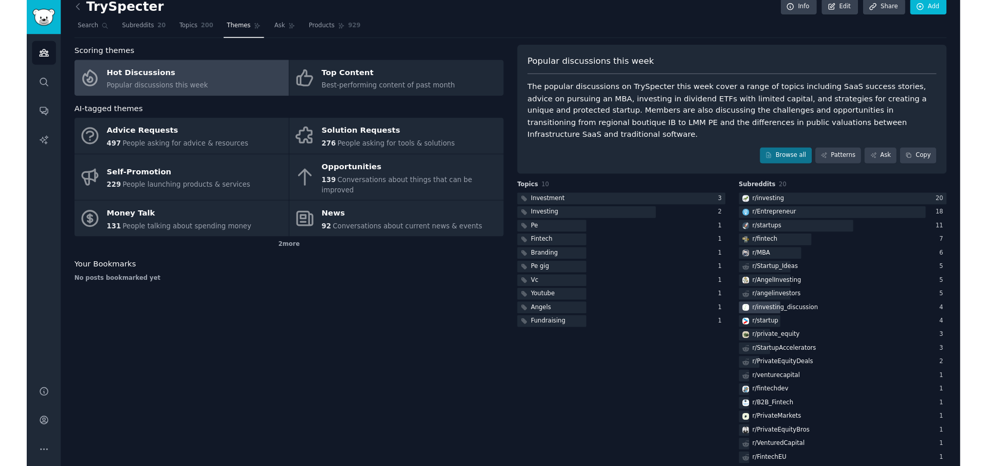
scroll to position [11, 0]
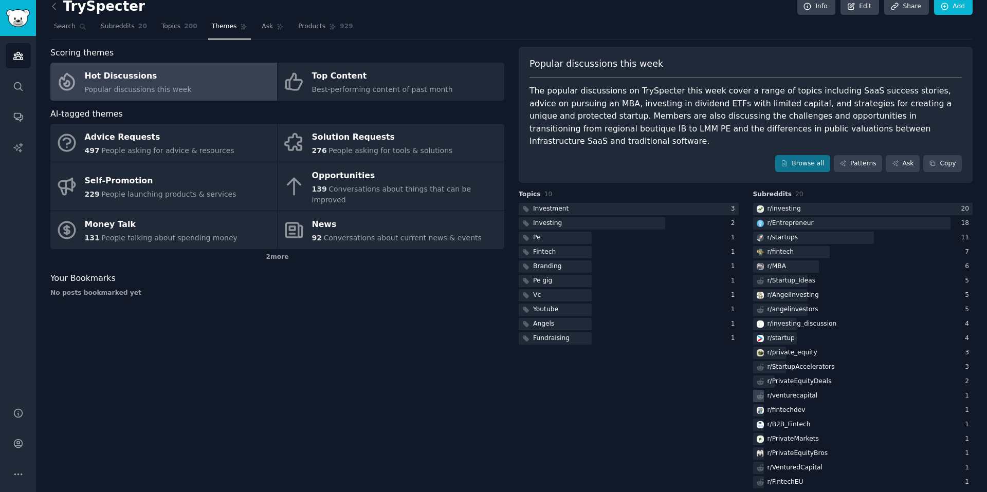
click at [798, 392] on div "r/ venturecapital" at bounding box center [792, 396] width 50 height 9
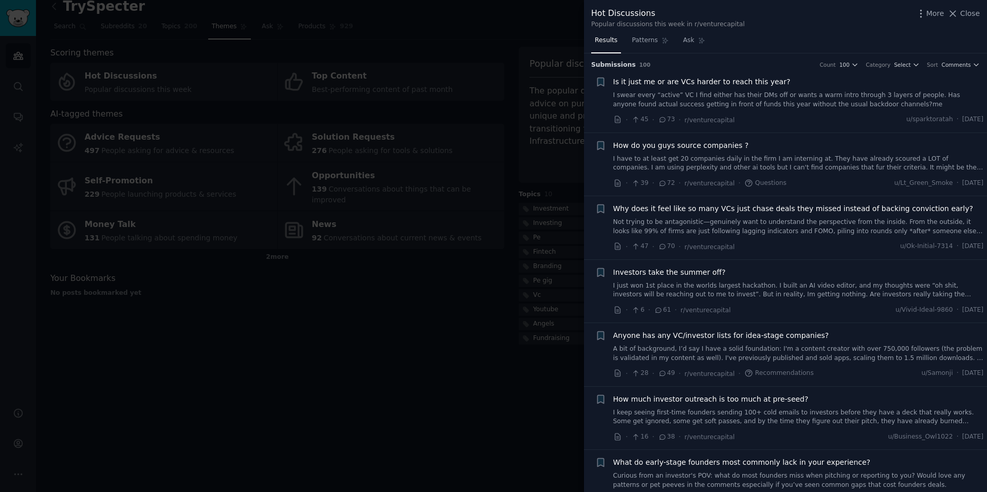
click at [368, 321] on div at bounding box center [493, 246] width 987 height 492
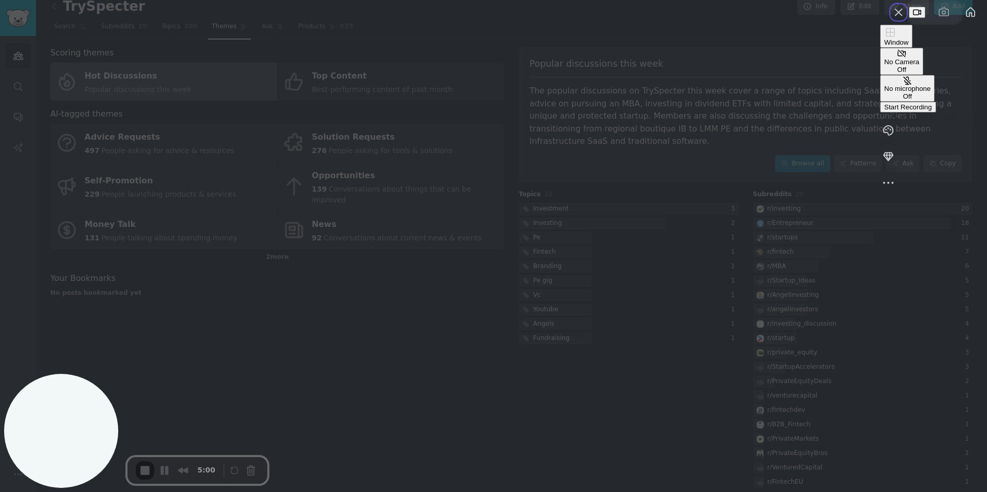
click at [884, 111] on span "Start Recording" at bounding box center [908, 107] width 48 height 8
drag, startPoint x: 550, startPoint y: 179, endPoint x: 497, endPoint y: 186, distance: 53.4
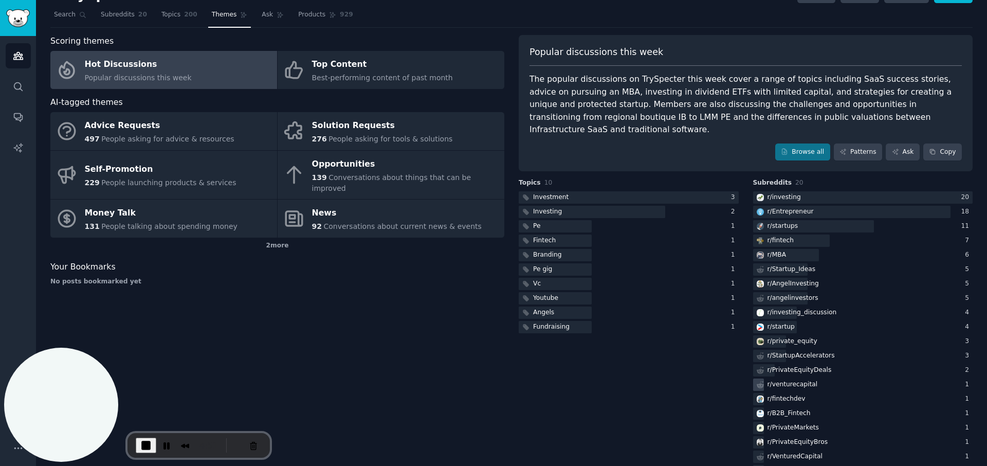
scroll to position [25, 0]
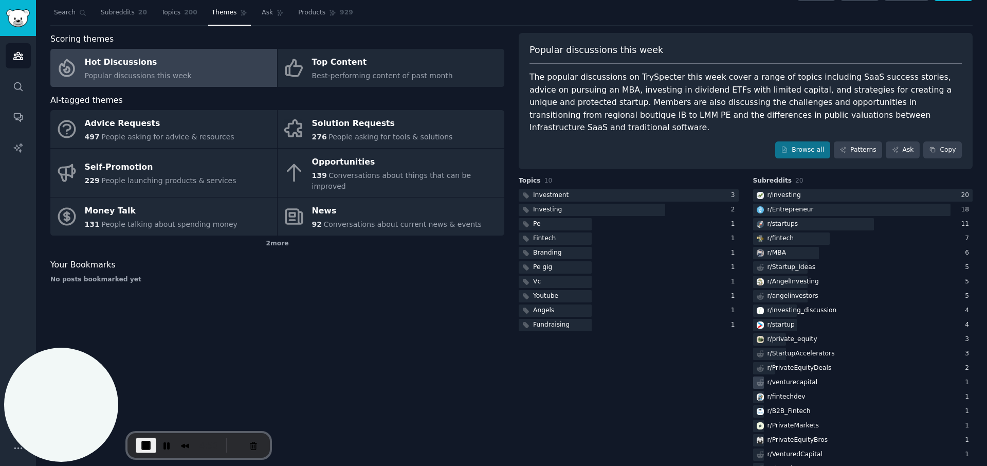
click at [791, 378] on div "r/ venturecapital" at bounding box center [792, 382] width 50 height 9
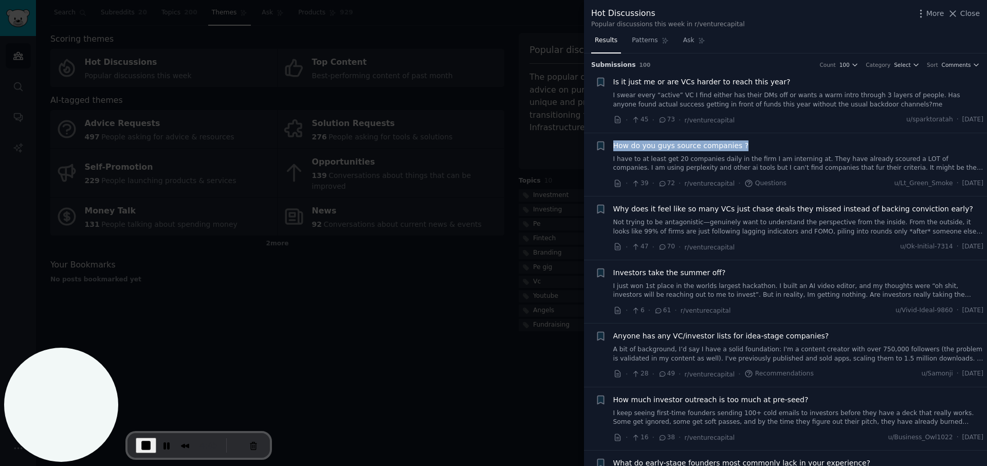
drag, startPoint x: 707, startPoint y: 143, endPoint x: 593, endPoint y: 151, distance: 114.4
click at [593, 151] on li "Bookmark this conversation + How do you guys source companies ? I have to at le…" at bounding box center [785, 164] width 403 height 63
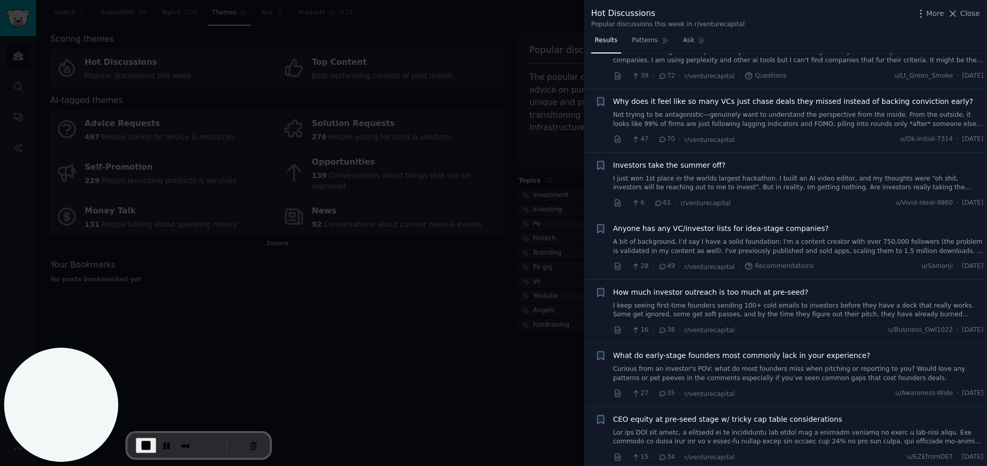
scroll to position [146, 0]
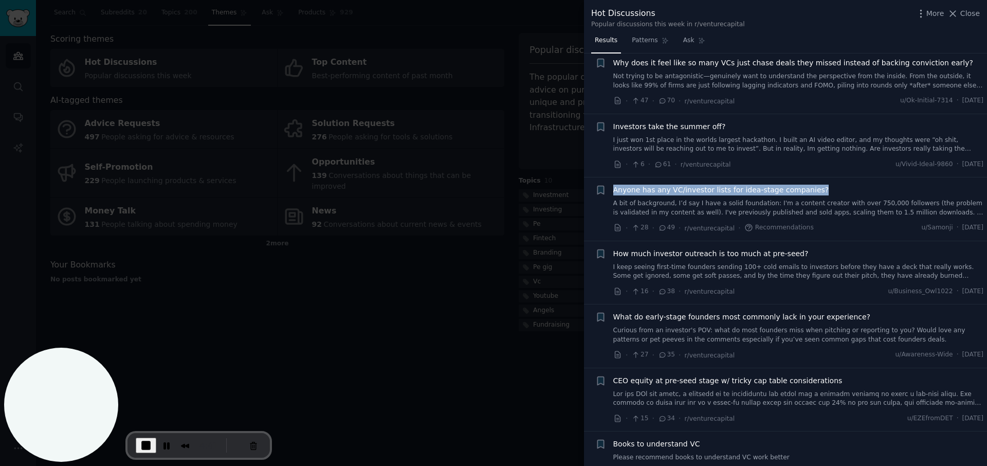
drag, startPoint x: 823, startPoint y: 189, endPoint x: 613, endPoint y: 191, distance: 210.7
click at [613, 191] on div "Anyone has any VC/investor lists for idea-stage companies?" at bounding box center [798, 190] width 371 height 11
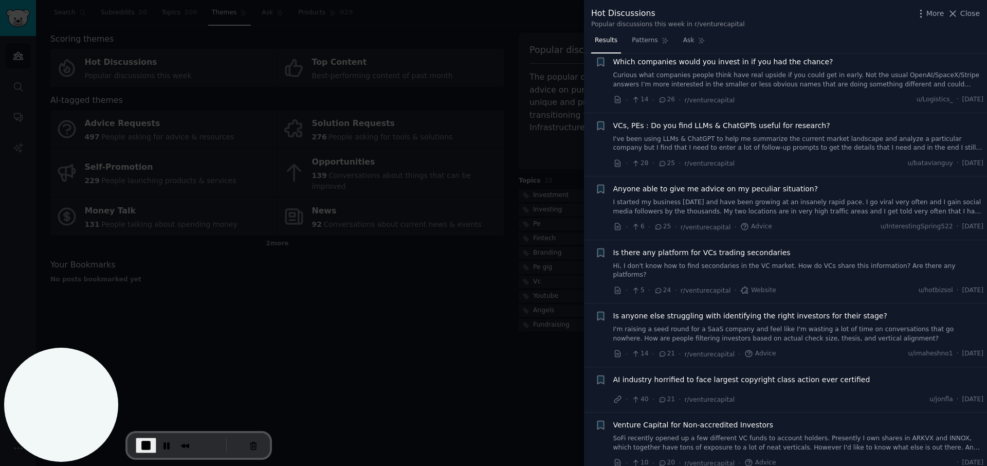
scroll to position [834, 0]
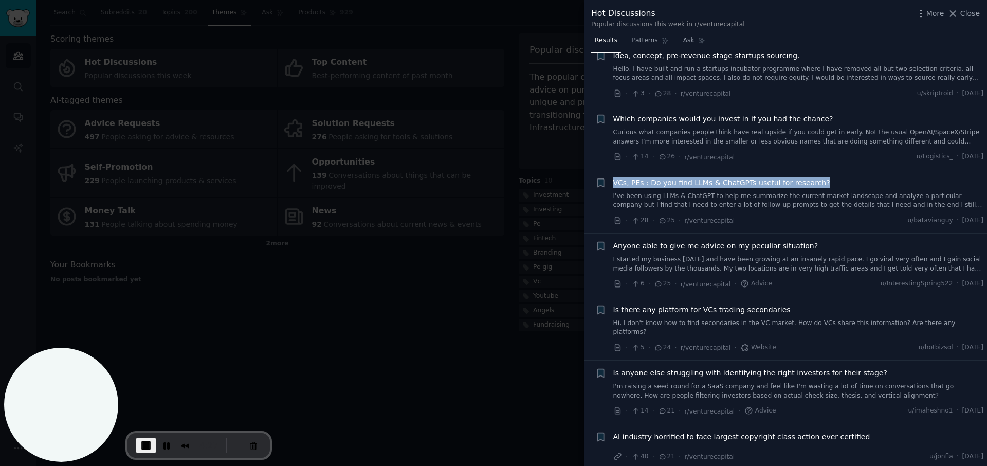
drag, startPoint x: 837, startPoint y: 178, endPoint x: 614, endPoint y: 184, distance: 223.6
click at [614, 184] on div "VCs, PEs : Do you find LLMs & ChatGPTs useful for research?" at bounding box center [798, 182] width 371 height 11
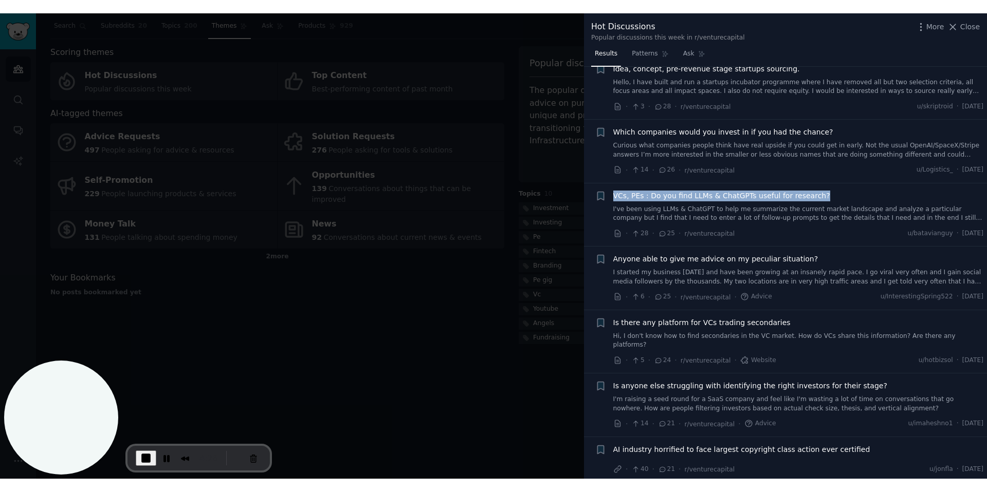
scroll to position [1108, 0]
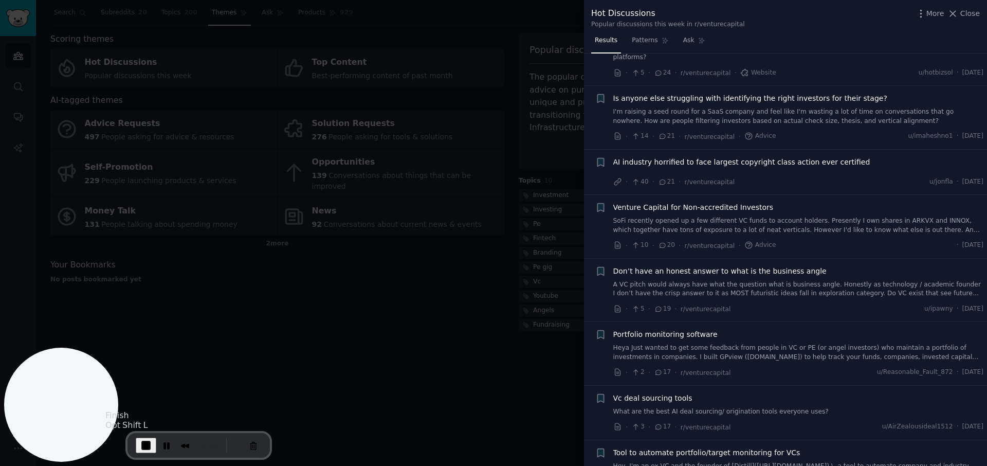
click at [144, 440] on span "End Recording" at bounding box center [146, 445] width 12 height 12
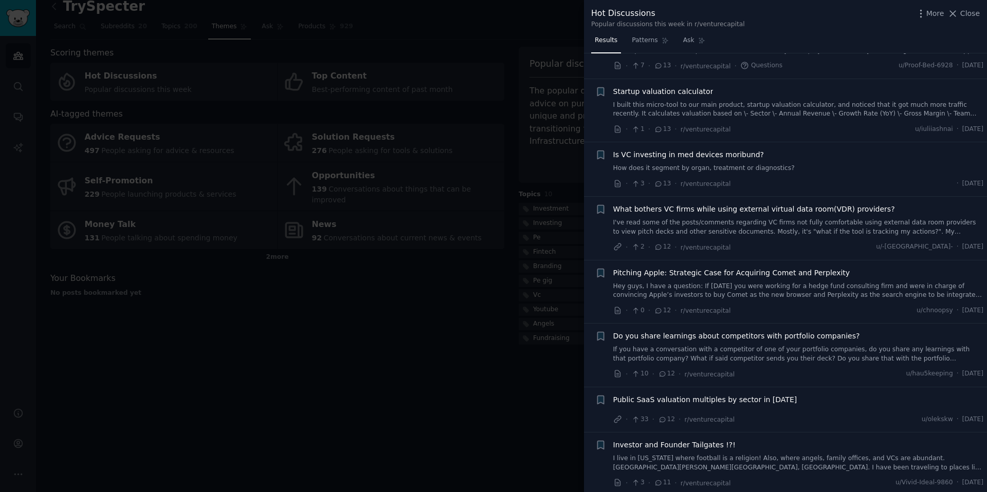
scroll to position [2436, 0]
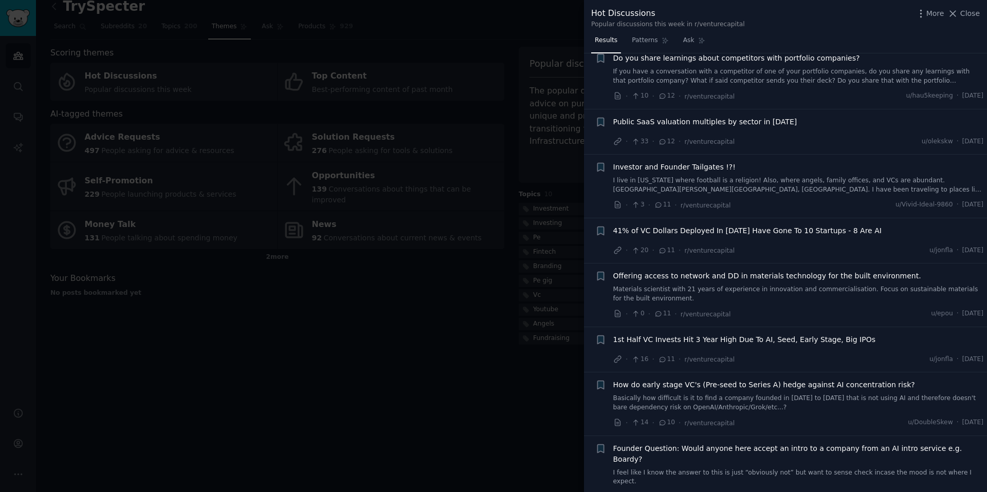
click at [406, 338] on div at bounding box center [493, 246] width 987 height 492
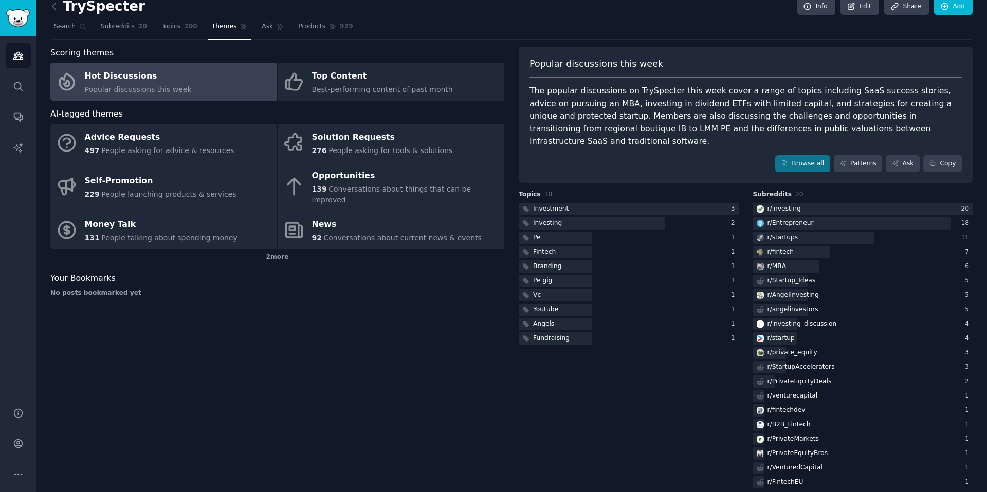
click at [675, 345] on div "Topics 10 Investment 3 Investing 2 Pe 1 Fintech 1 Branding 1 Pe gig 1 Vc 1 Yout…" at bounding box center [629, 340] width 220 height 301
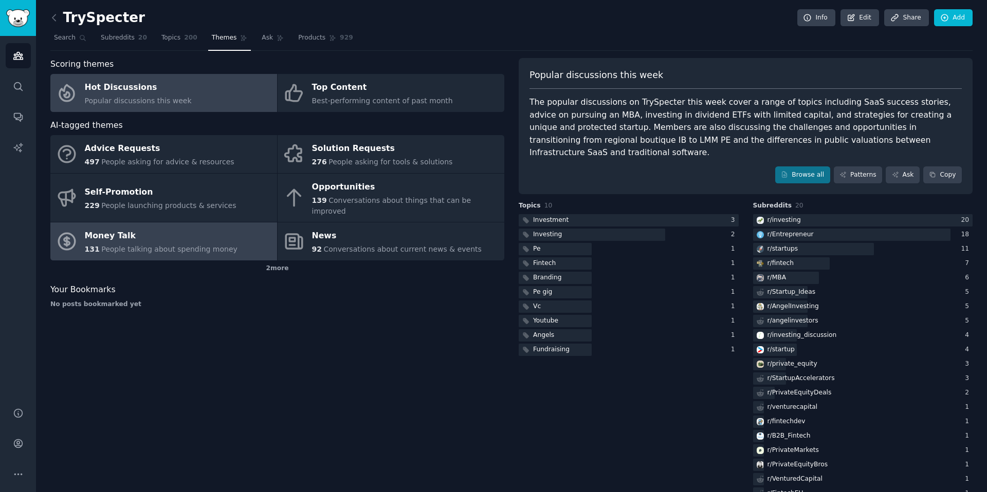
click at [149, 230] on div "Money Talk" at bounding box center [161, 236] width 153 height 16
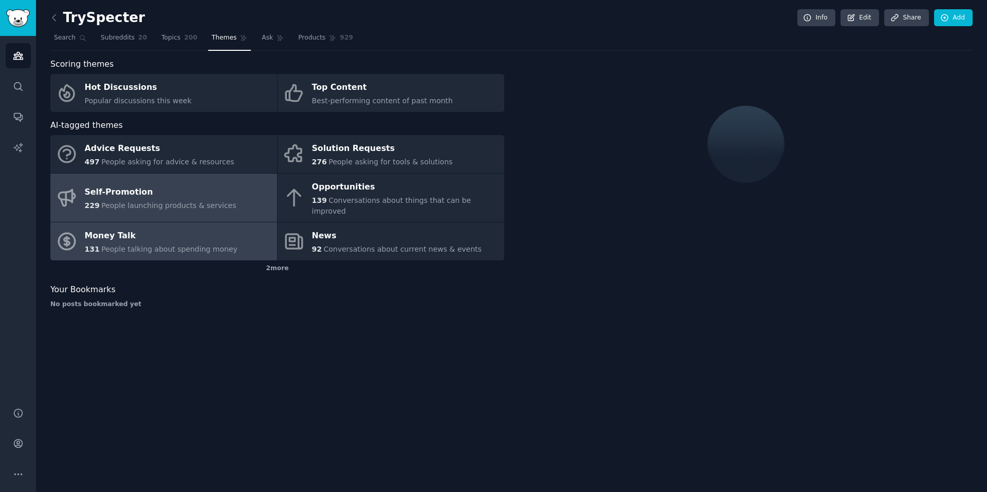
click at [153, 185] on div "Self-Promotion" at bounding box center [161, 193] width 152 height 16
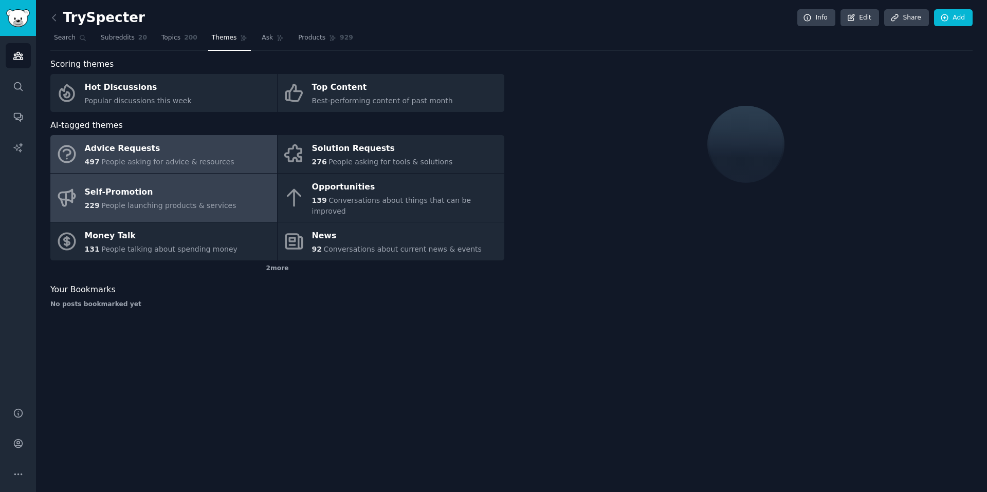
click at [162, 148] on div "Advice Requests" at bounding box center [160, 149] width 150 height 16
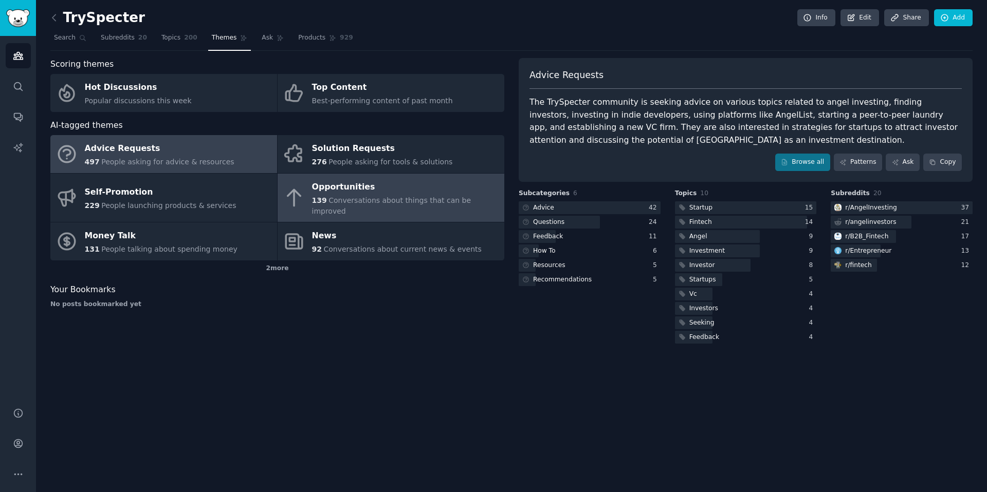
click at [388, 202] on span "Conversations about things that can be improved" at bounding box center [391, 205] width 159 height 19
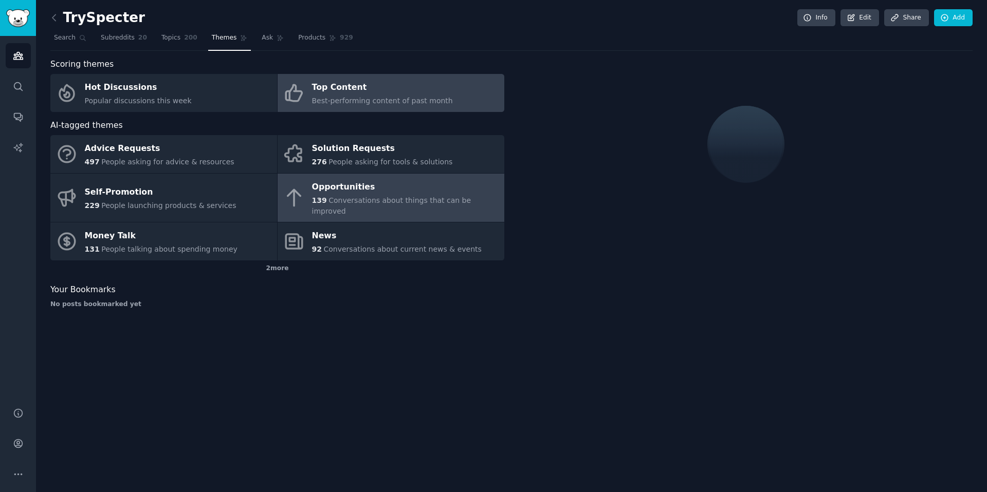
click at [321, 89] on div "Top Content" at bounding box center [382, 88] width 141 height 16
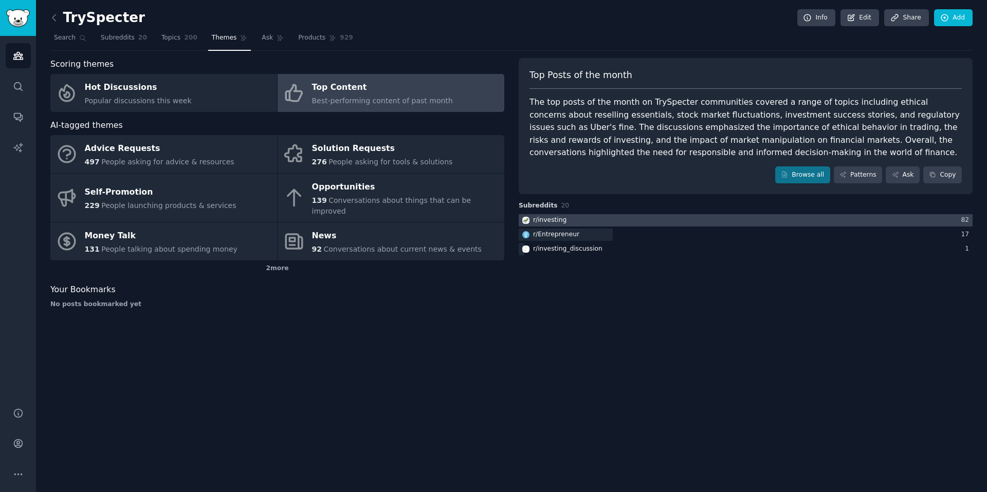
click at [558, 223] on div "r/ investing" at bounding box center [549, 220] width 33 height 9
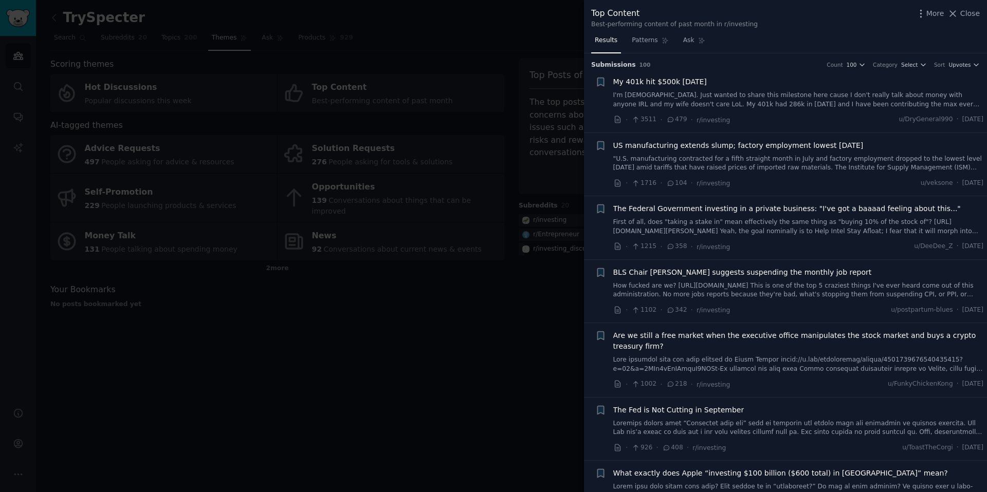
click at [490, 367] on div at bounding box center [493, 246] width 987 height 492
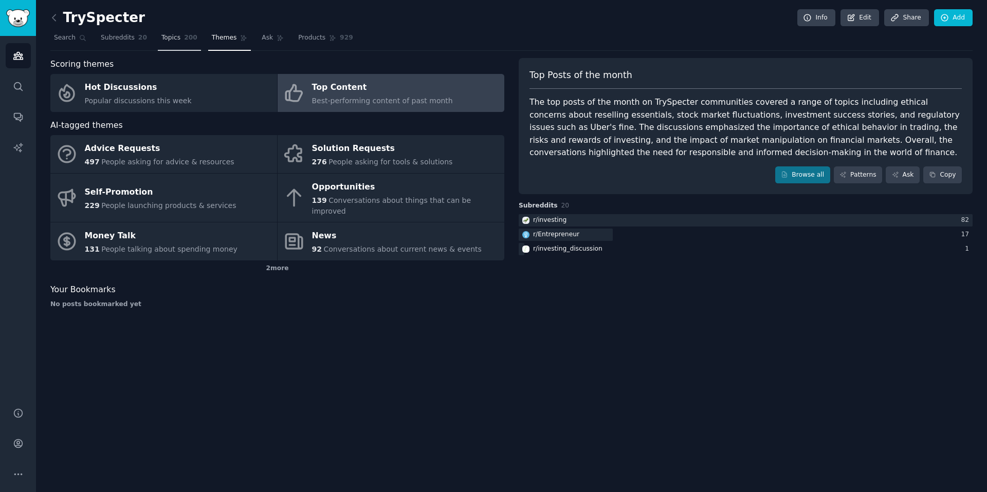
click at [173, 37] on span "Topics" at bounding box center [170, 37] width 19 height 9
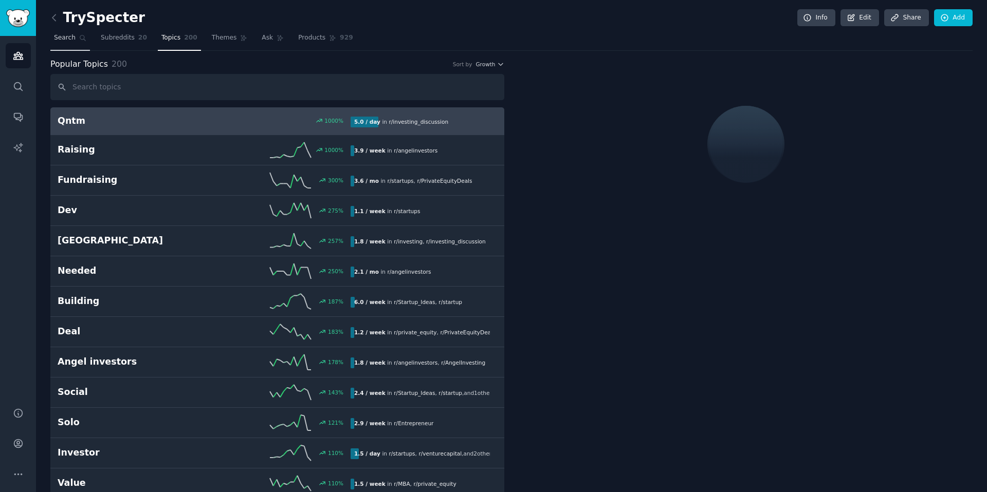
click at [82, 42] on link "Search" at bounding box center [70, 40] width 40 height 21
